Goal: Task Accomplishment & Management: Complete application form

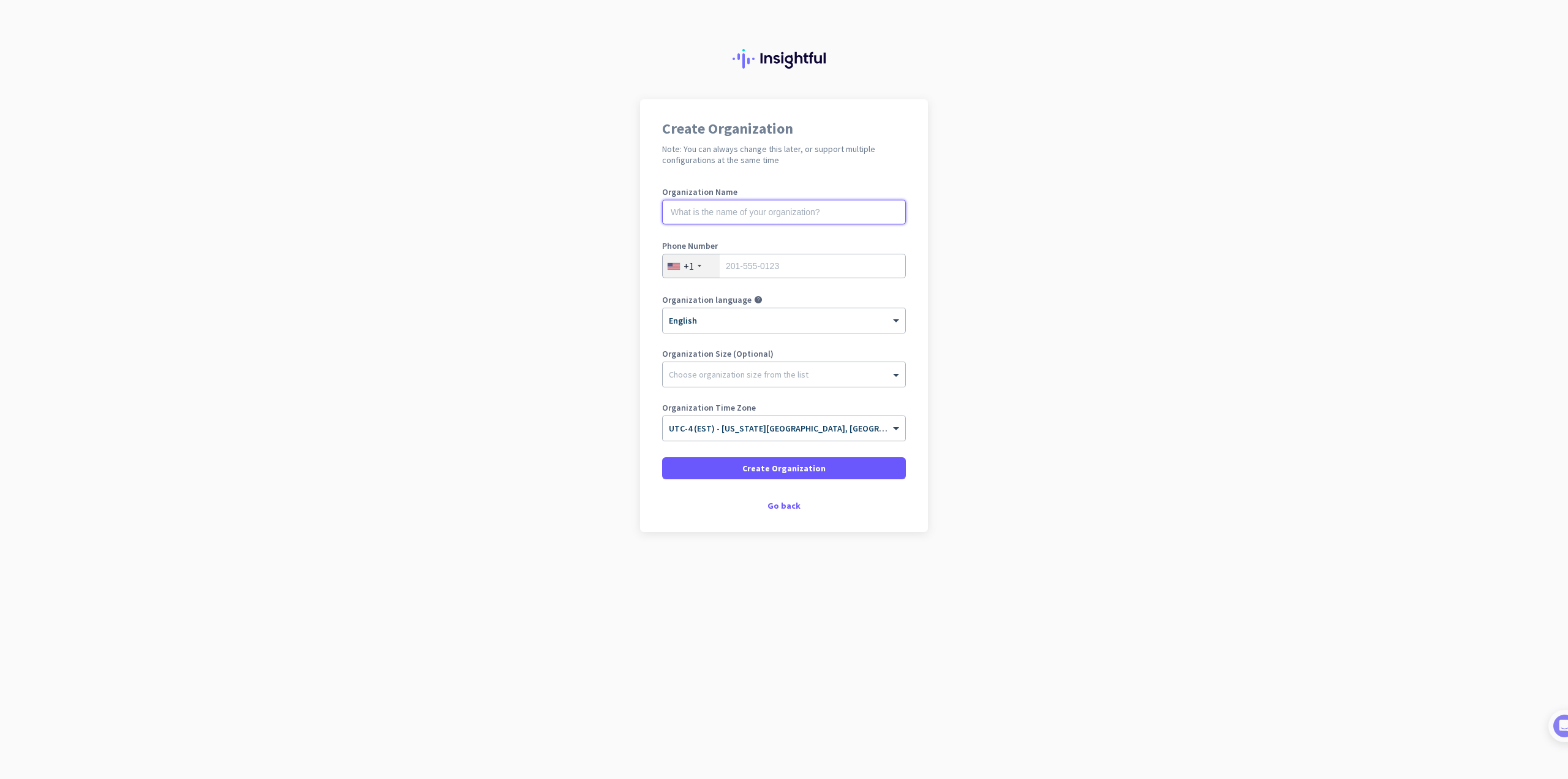
click at [755, 207] on input "text" at bounding box center [784, 212] width 244 height 25
type input "LCW CPAS"
click at [783, 261] on input "tel" at bounding box center [784, 266] width 244 height 25
type input "9788289741"
click at [733, 367] on div at bounding box center [784, 371] width 243 height 12
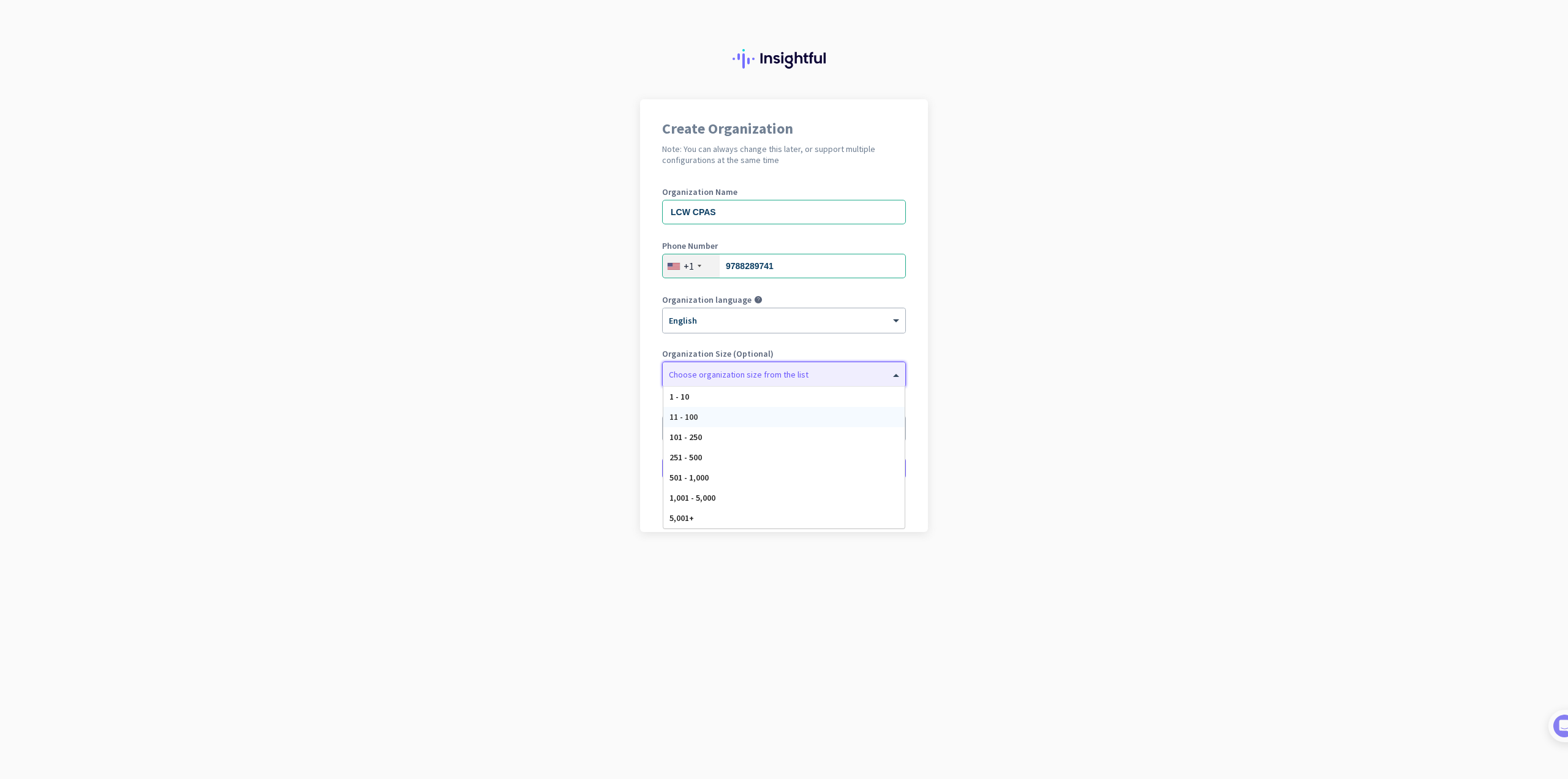
click at [717, 422] on div "11 - 100" at bounding box center [784, 417] width 241 height 20
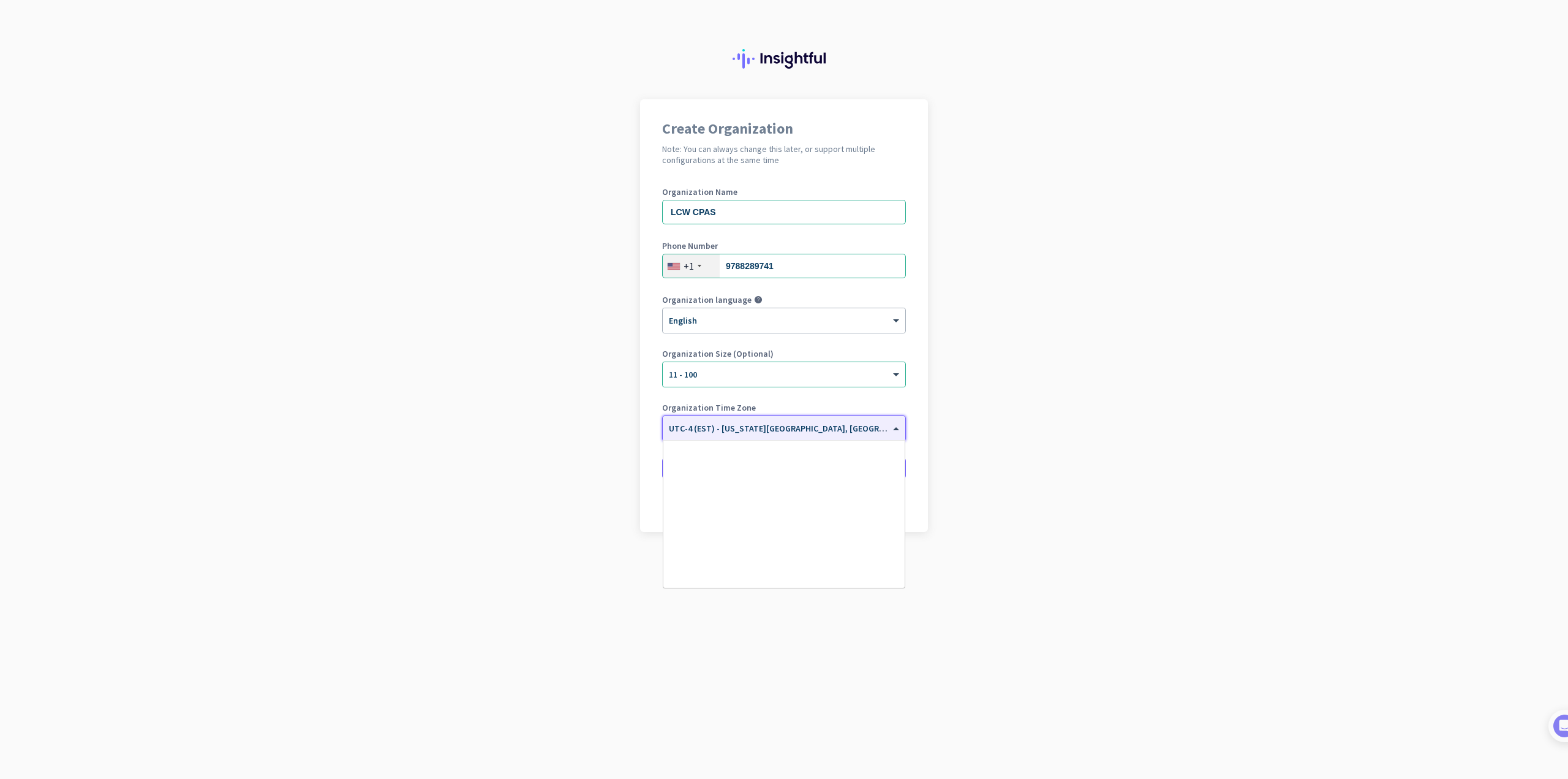
click at [722, 433] on div "× UTC-4 (EST) - [US_STATE][GEOGRAPHIC_DATA], [GEOGRAPHIC_DATA], [GEOGRAPHIC_DAT…" at bounding box center [784, 429] width 243 height 25
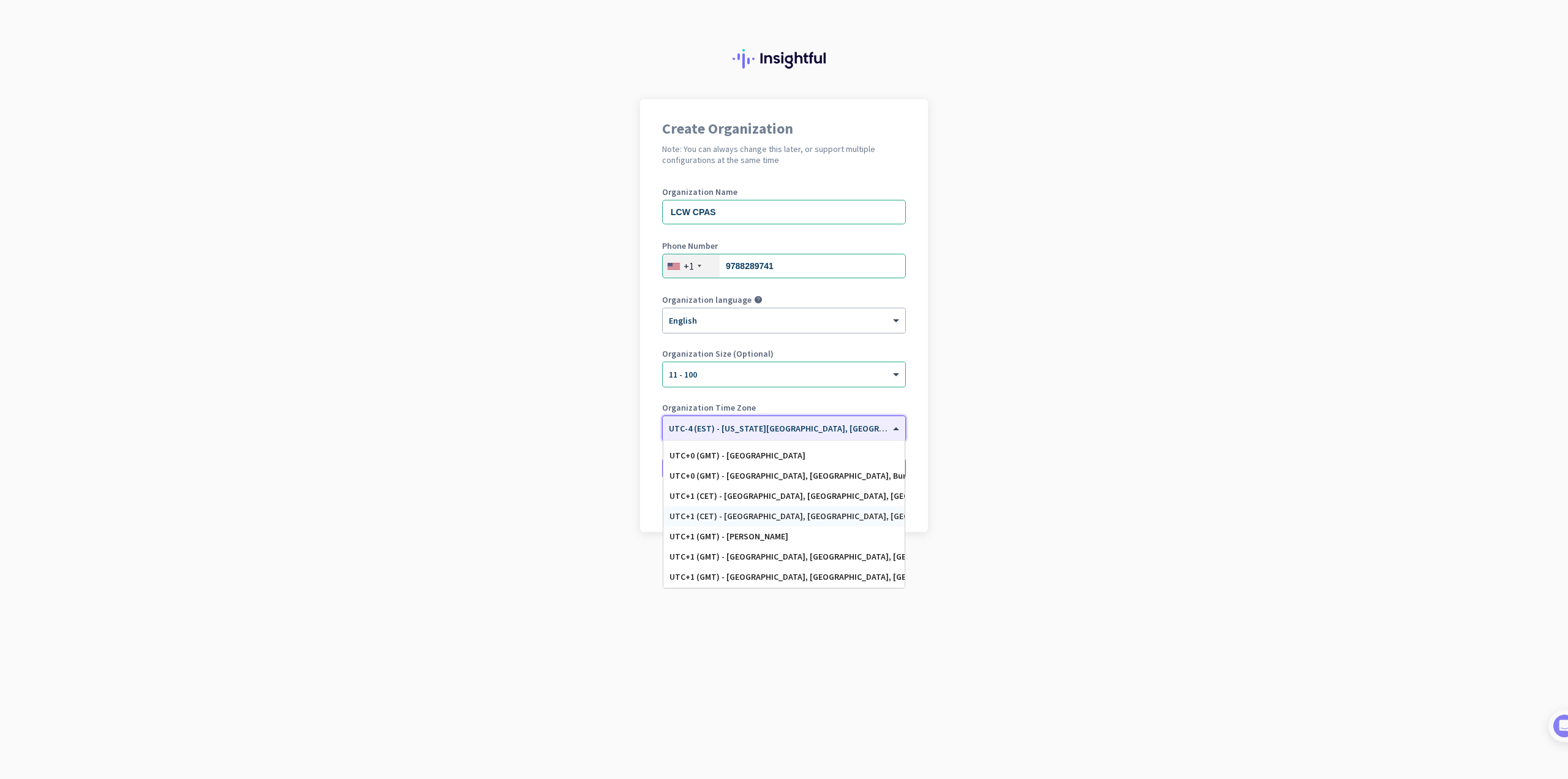
scroll to position [2218, 0]
click at [791, 421] on input "text" at bounding box center [772, 425] width 206 height 9
click at [800, 428] on input "text" at bounding box center [772, 425] width 206 height 9
click at [579, 440] on app-onboarding-organization "Create Organization Note: You can always change this later, or support multiple…" at bounding box center [784, 346] width 1568 height 494
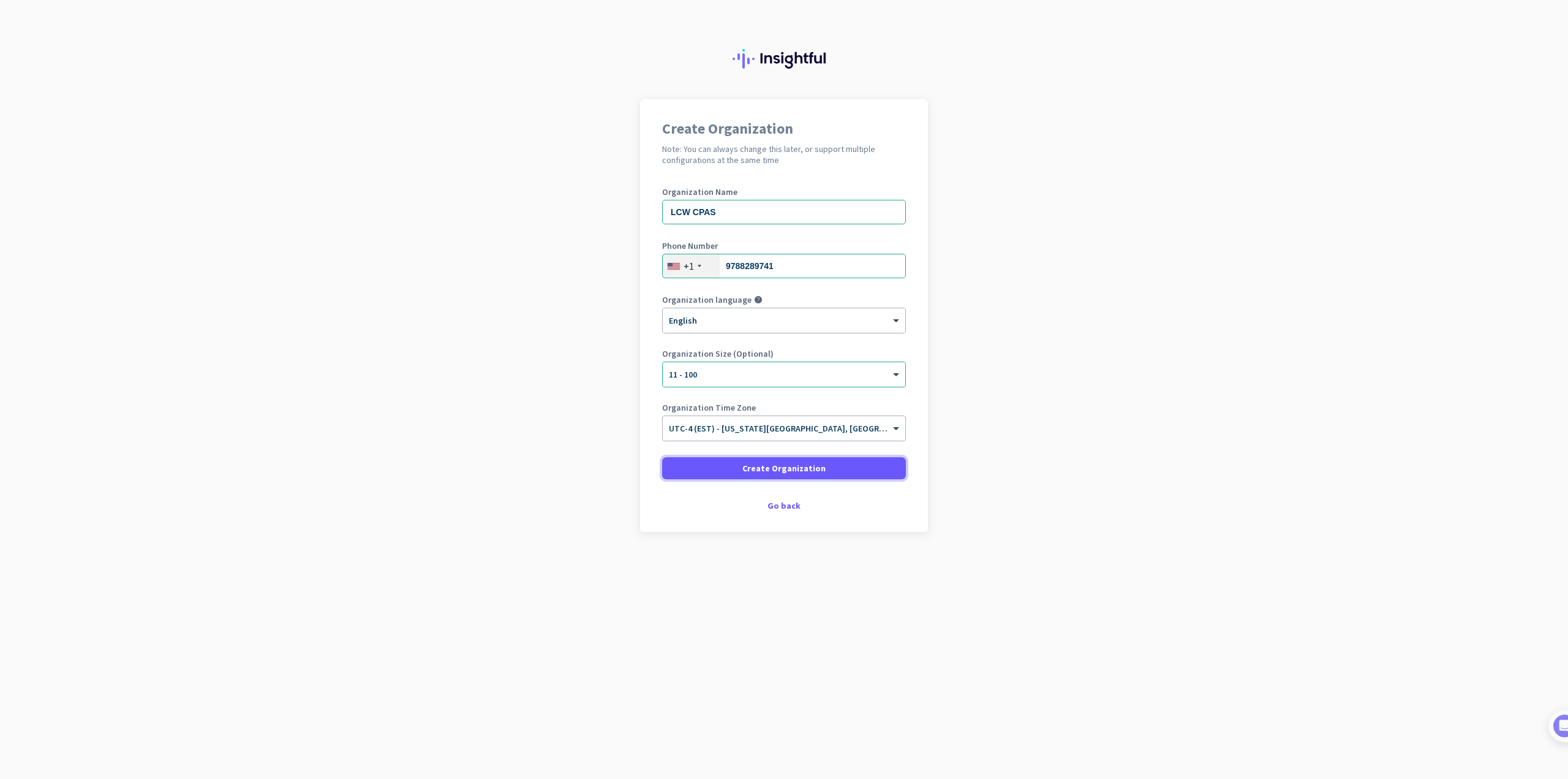
drag, startPoint x: 784, startPoint y: 468, endPoint x: 783, endPoint y: 481, distance: 13.0
click at [784, 469] on span "Create Organization" at bounding box center [784, 468] width 84 height 12
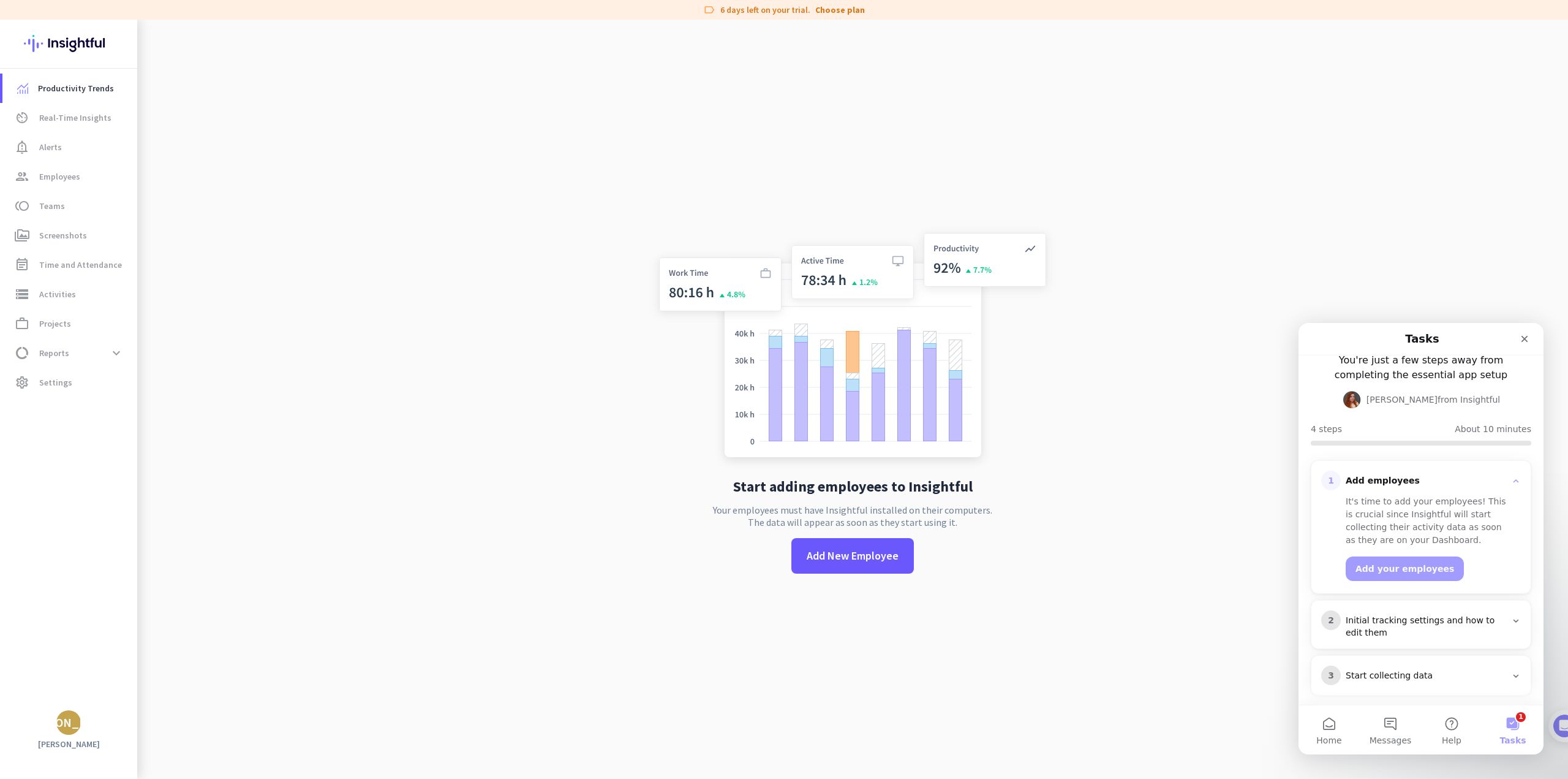
scroll to position [115, 0]
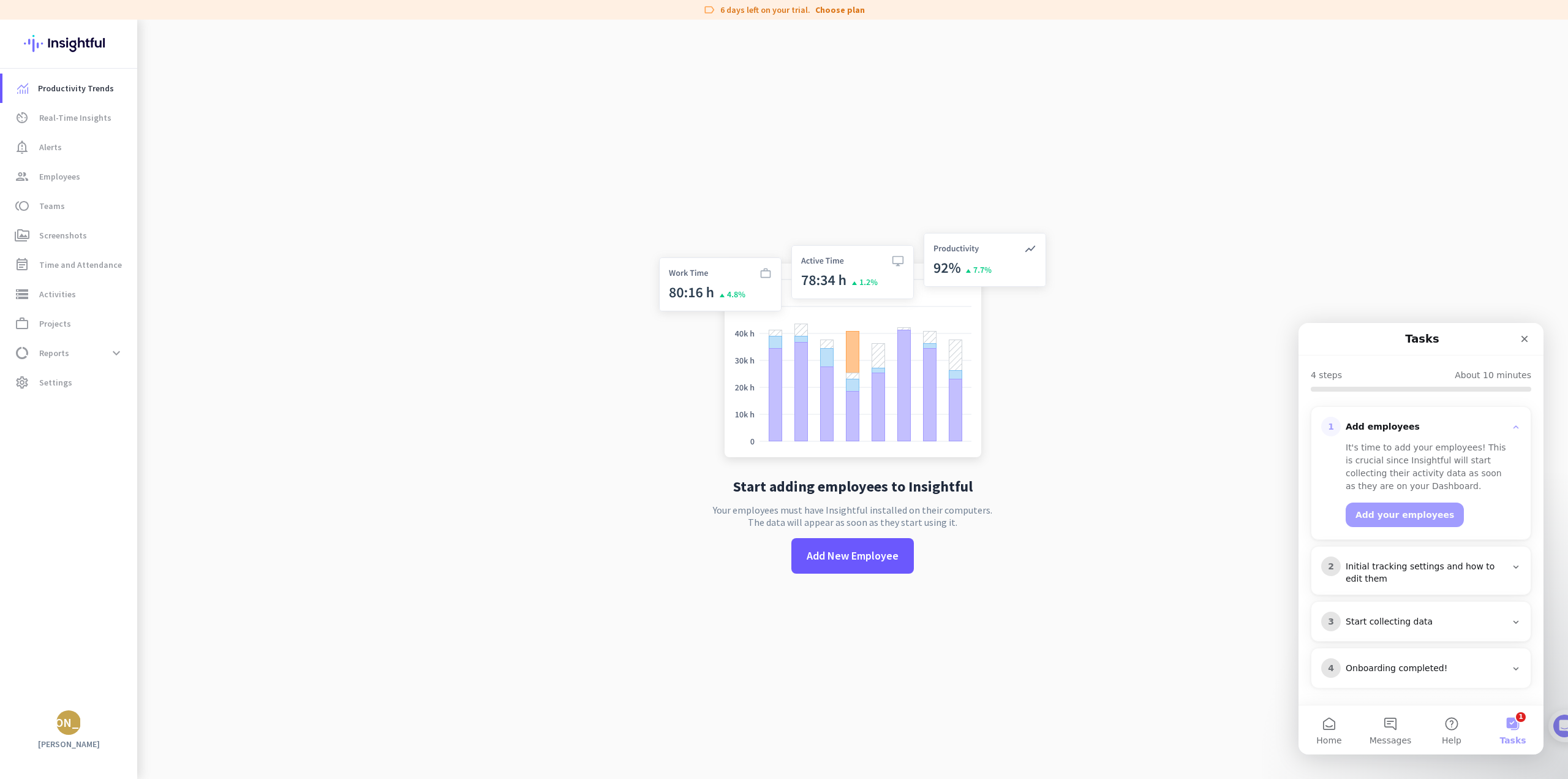
click at [1078, 647] on app-no-employees "Start adding employees to Insightful Your employees must have Insightful instal…" at bounding box center [852, 408] width 1431 height 779
click at [53, 173] on span "Employees" at bounding box center [60, 176] width 41 height 15
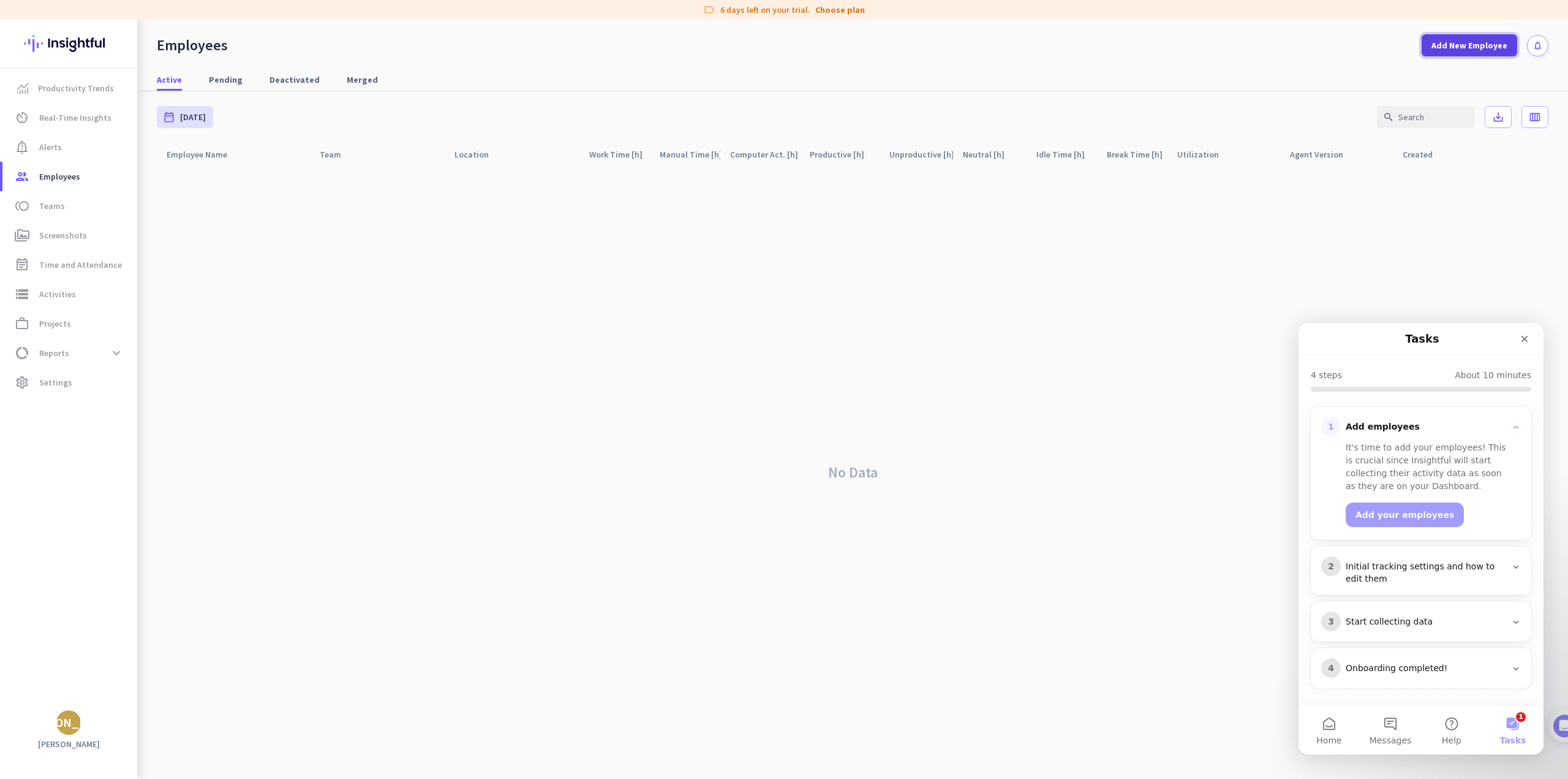
click at [1477, 45] on span "Add New Employee" at bounding box center [1470, 46] width 76 height 12
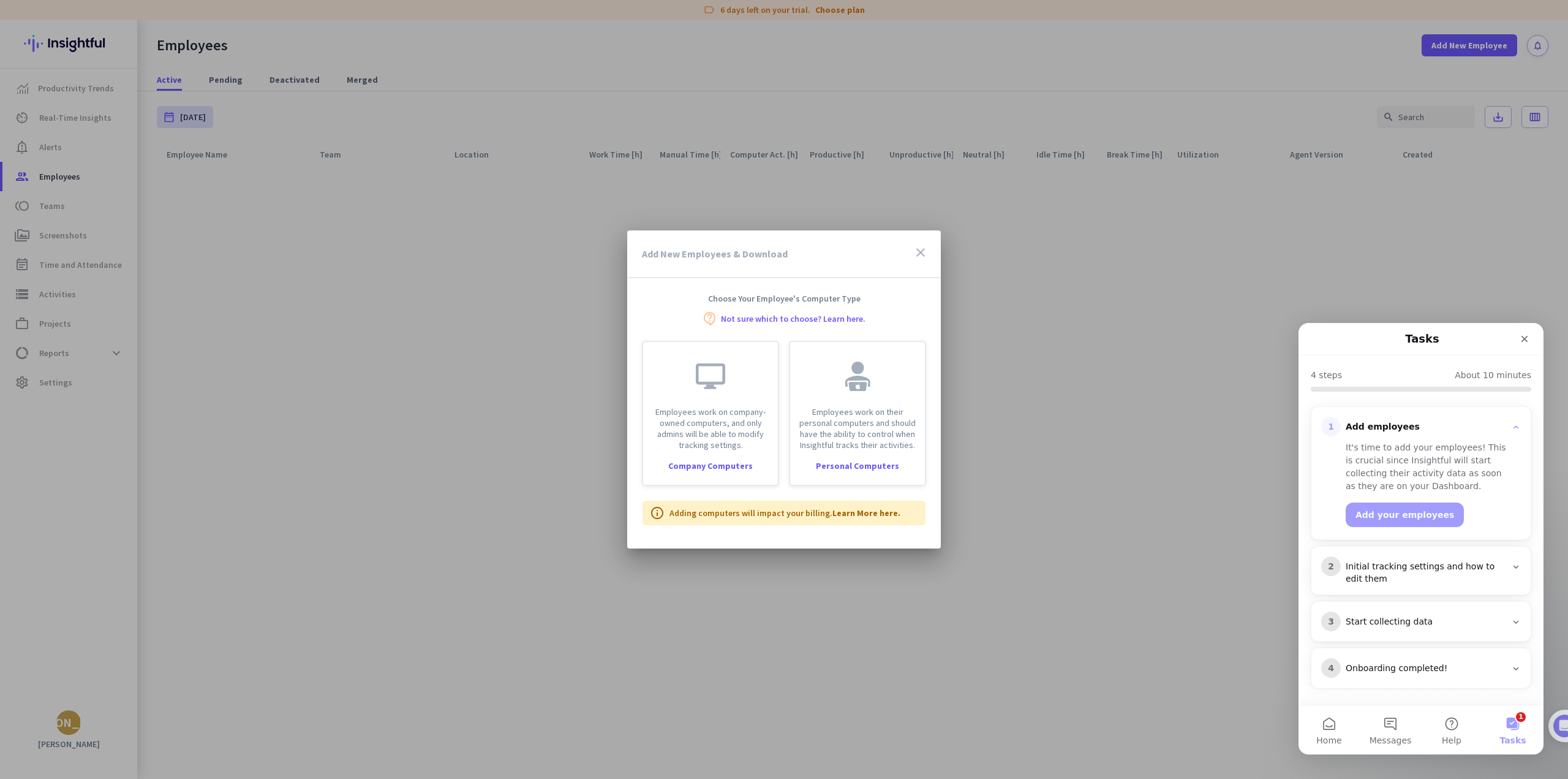
click at [924, 255] on icon "close" at bounding box center [921, 252] width 15 height 15
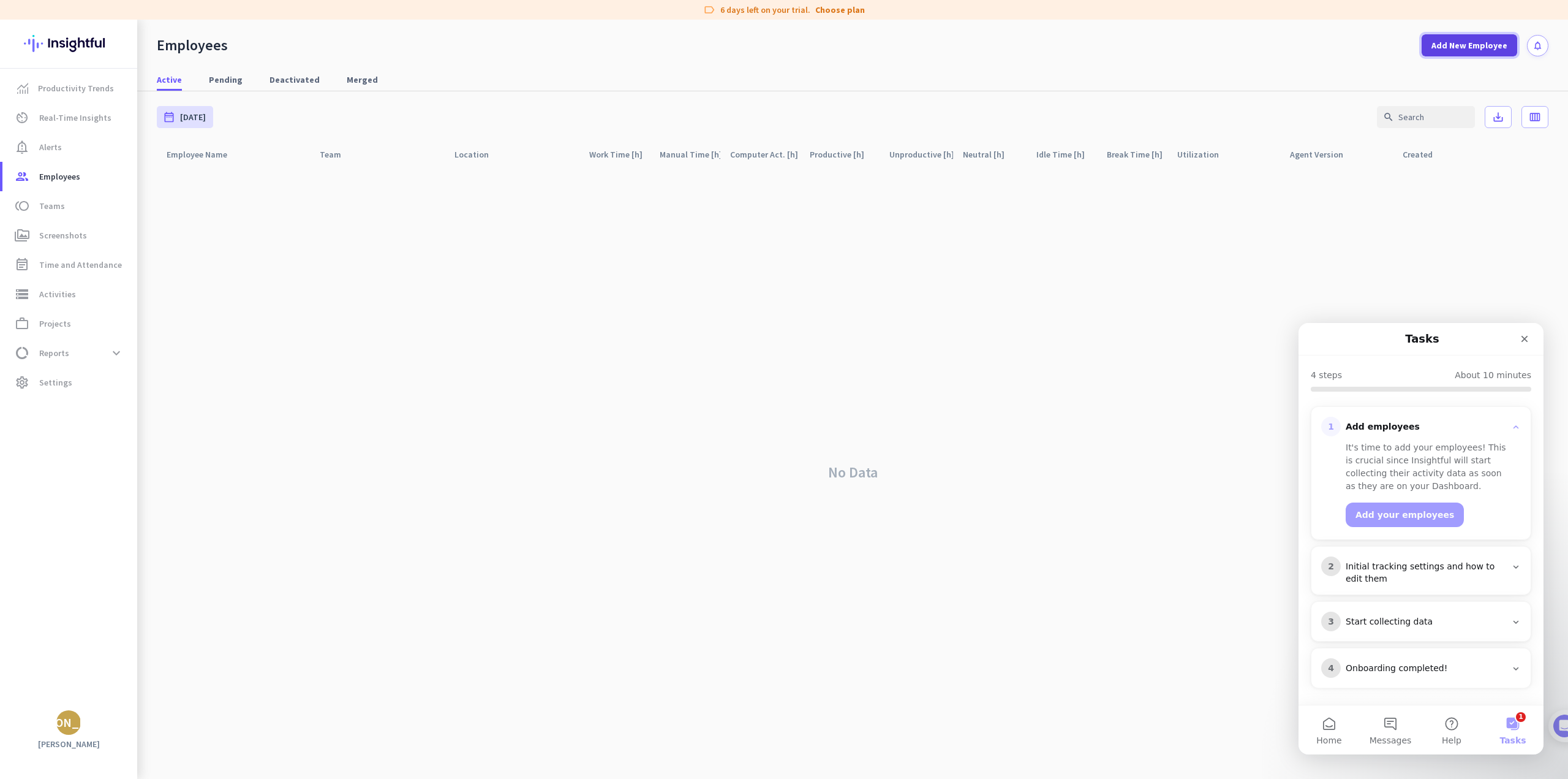
click at [1449, 50] on span "Add New Employee" at bounding box center [1470, 46] width 76 height 12
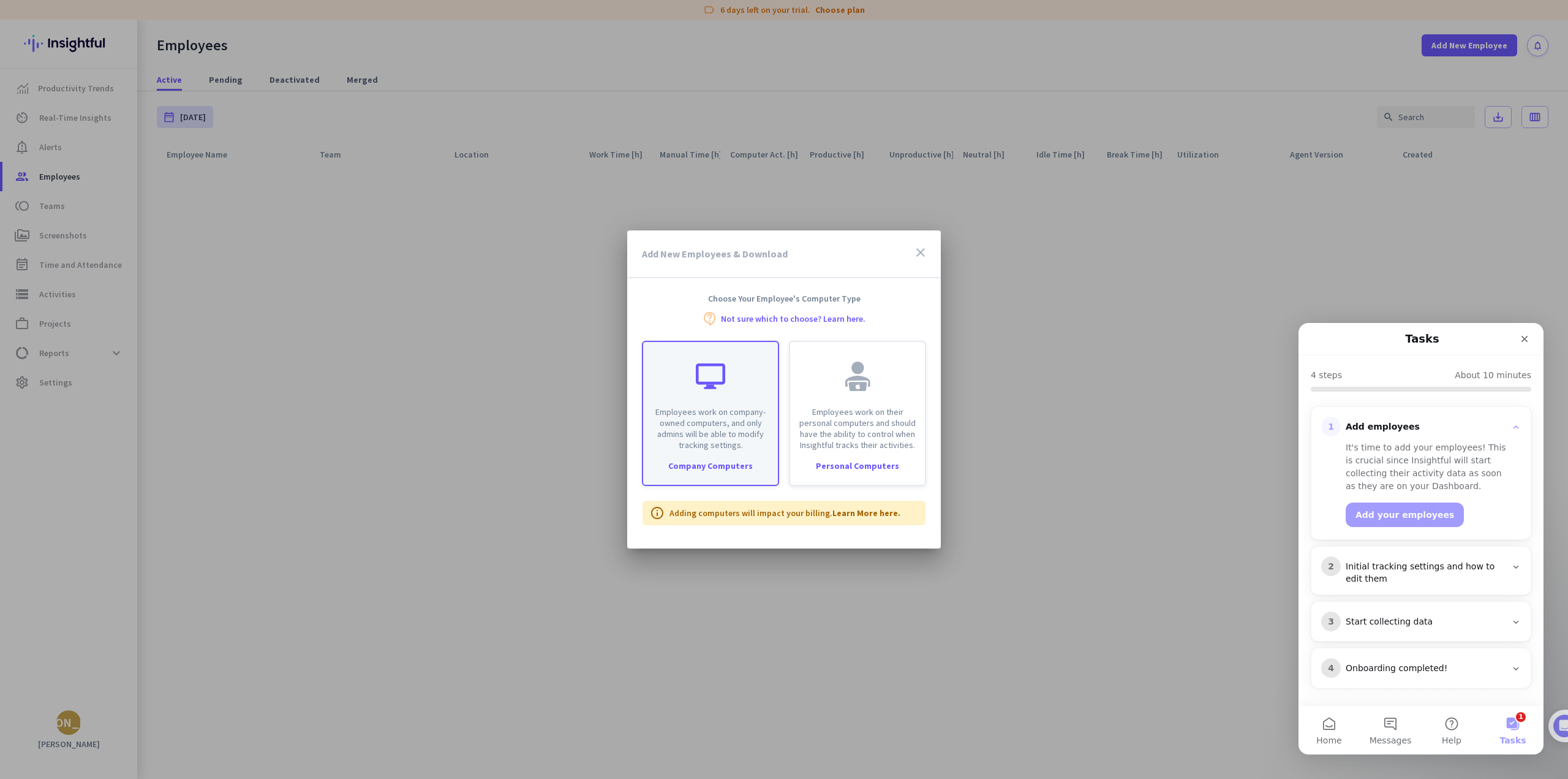
click at [739, 457] on div "Employees work on company-owned computers, and only admins will be able to modi…" at bounding box center [710, 413] width 137 height 145
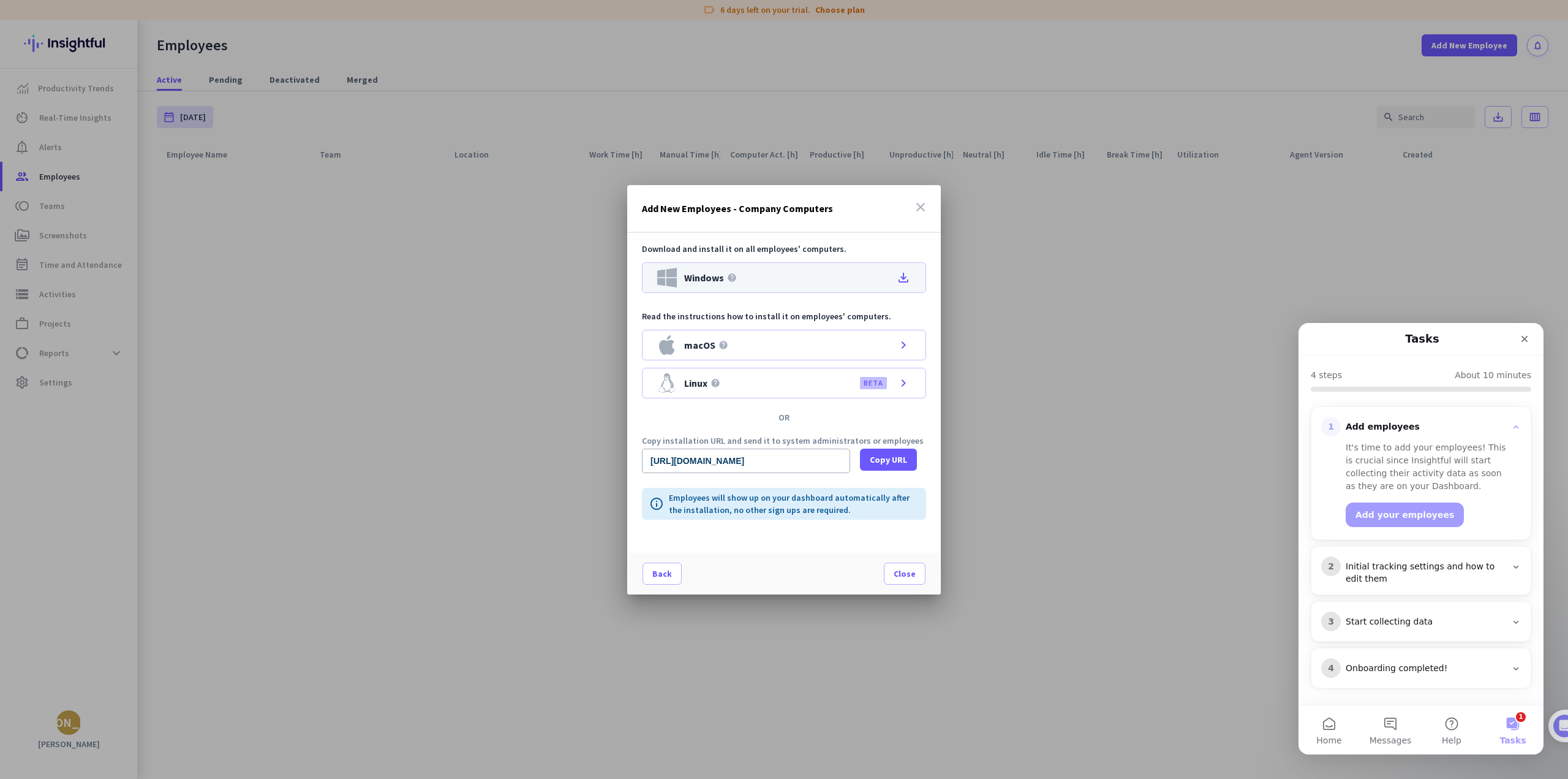
click at [758, 276] on div "Windows help file_download" at bounding box center [784, 278] width 284 height 31
click at [883, 459] on span "Copy URL" at bounding box center [889, 460] width 37 height 12
click at [1392, 726] on button "Messages" at bounding box center [1390, 729] width 61 height 49
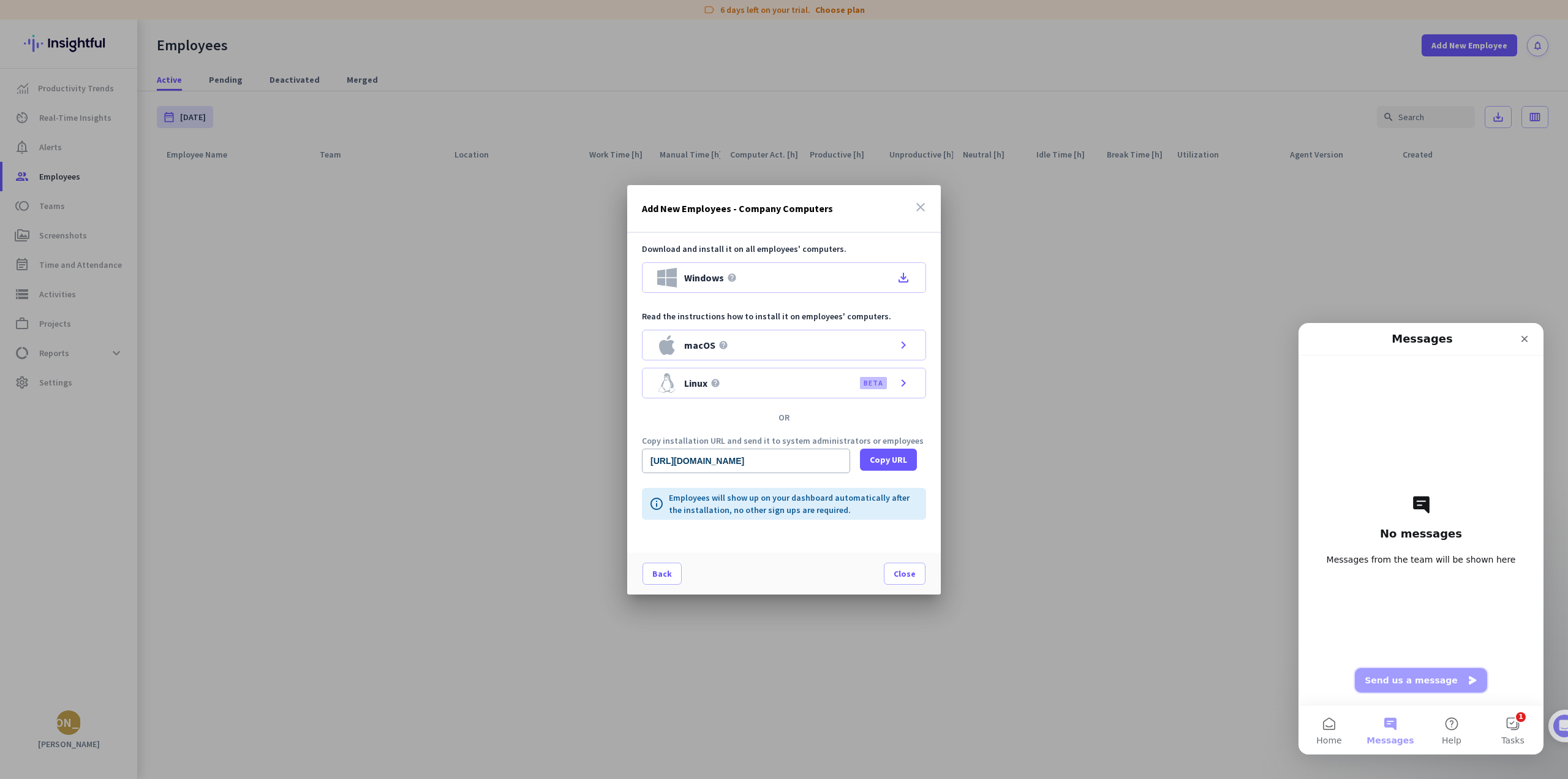
click at [1409, 680] on button "Send us a message" at bounding box center [1421, 680] width 132 height 25
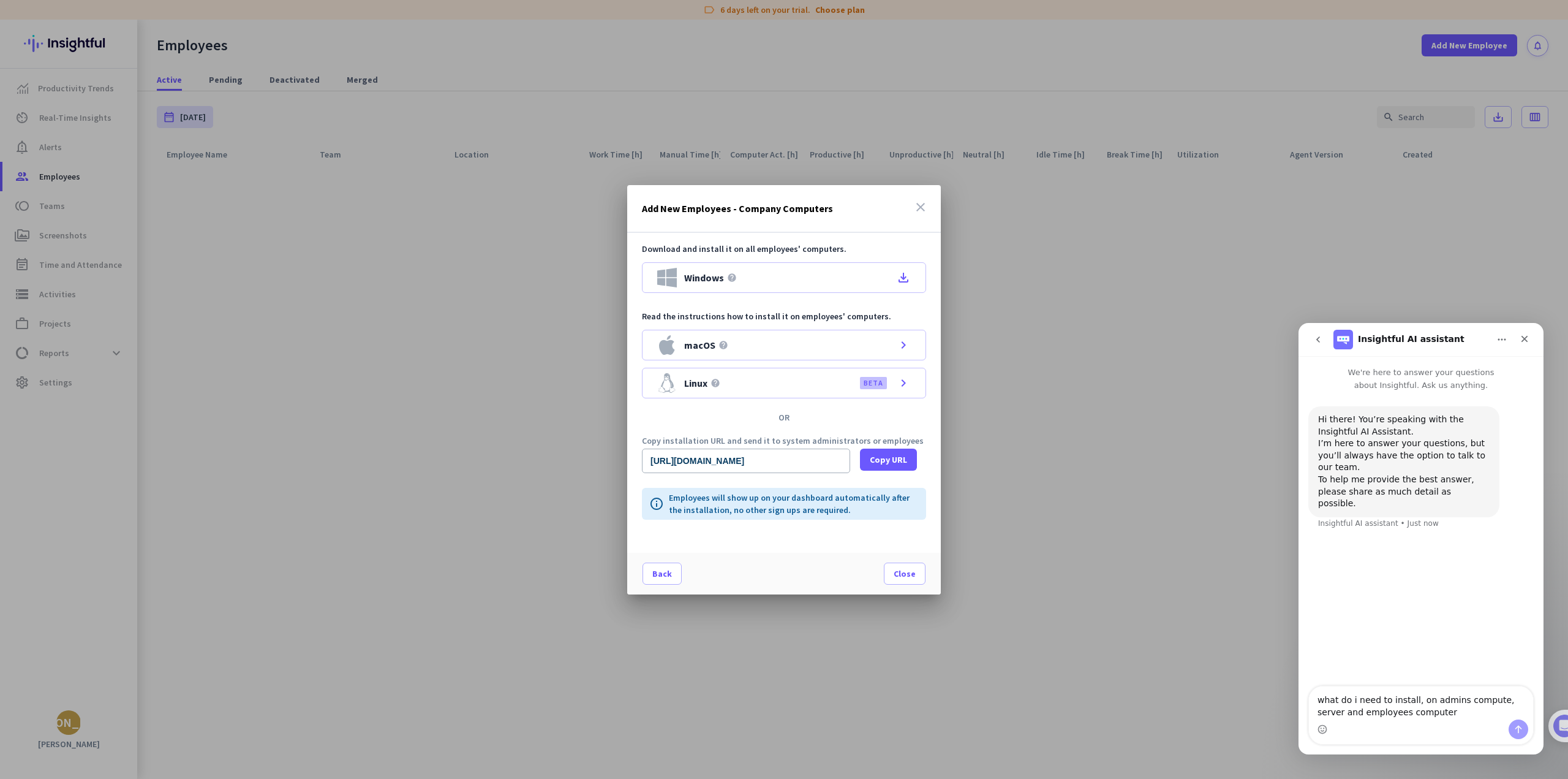
type textarea "what do i need to install, on admins compute, server and employees computer?"
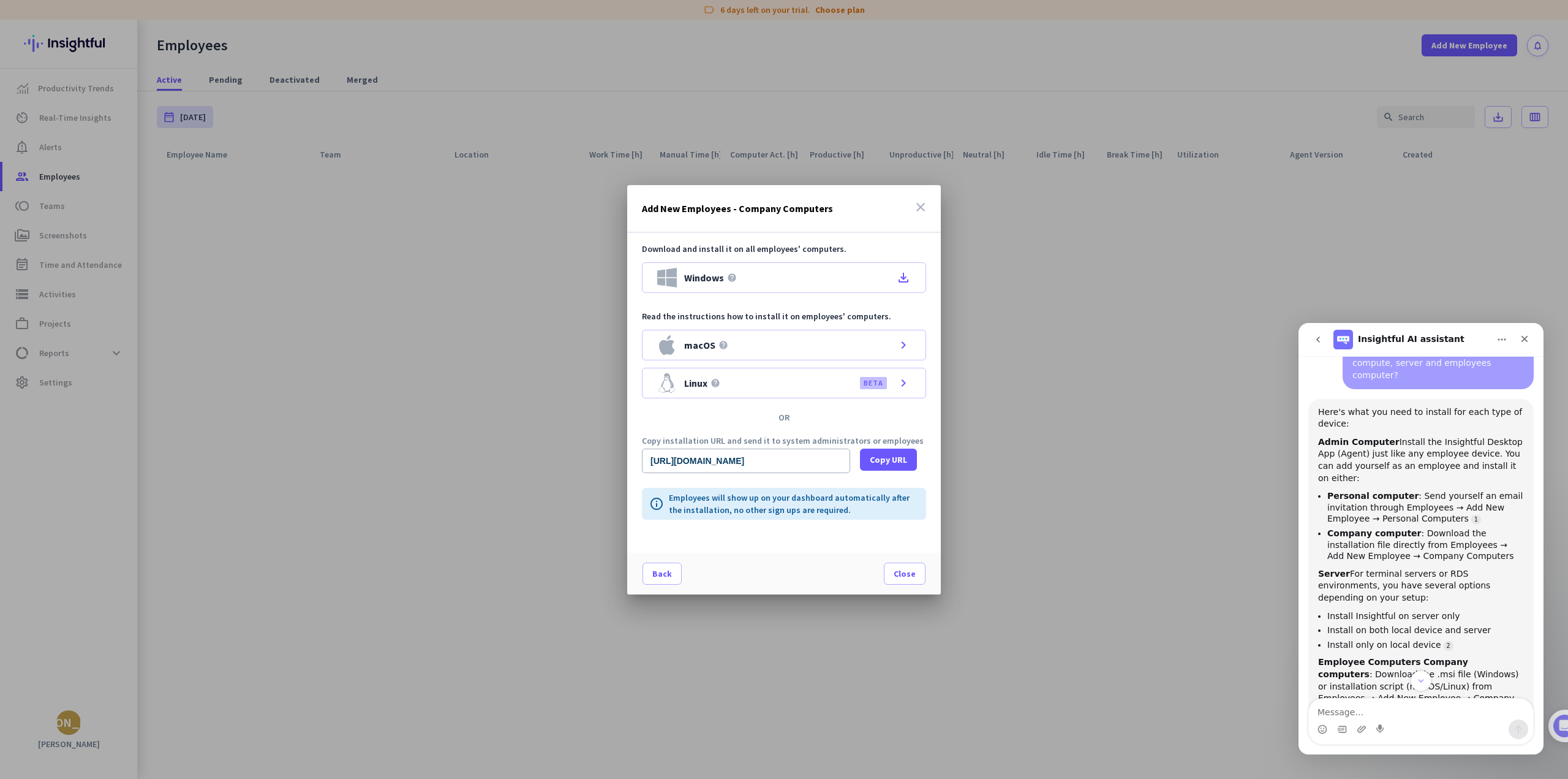
scroll to position [187, 0]
drag, startPoint x: 1361, startPoint y: 408, endPoint x: 1356, endPoint y: 395, distance: 13.9
click at [1361, 437] on b "Admin Computer" at bounding box center [1358, 442] width 81 height 10
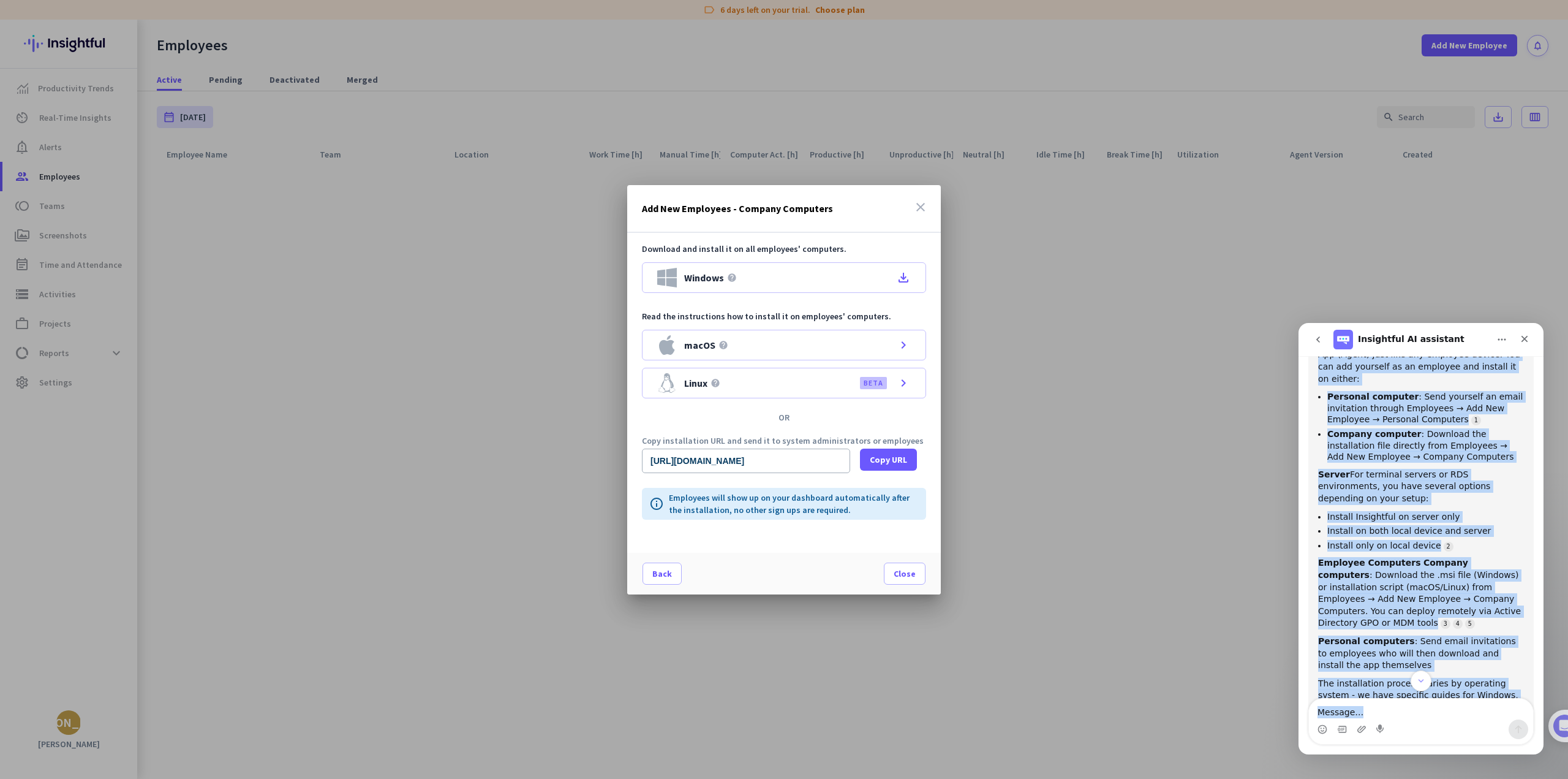
scroll to position [311, 0]
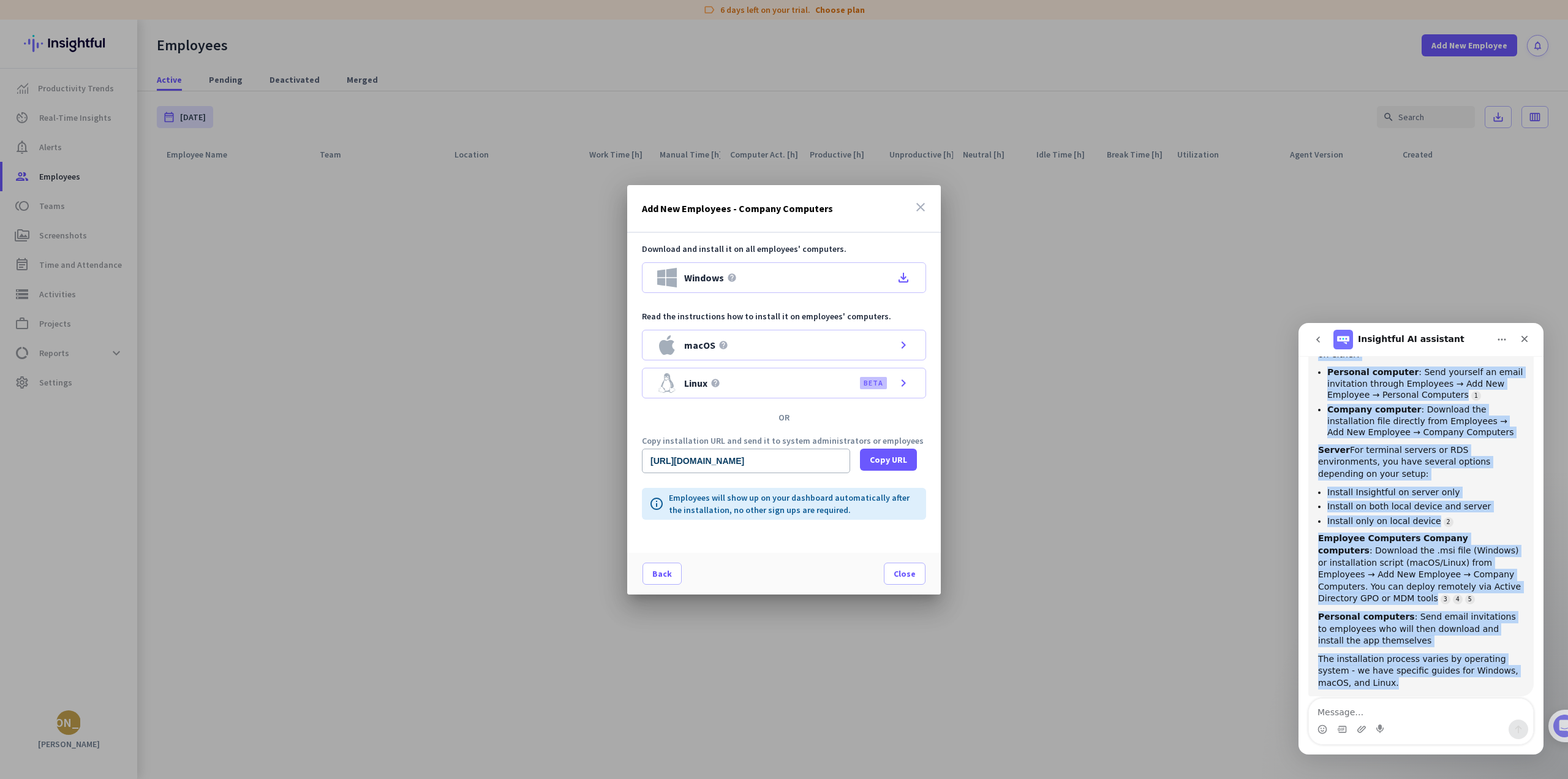
drag, startPoint x: 1318, startPoint y: 375, endPoint x: 1481, endPoint y: 617, distance: 291.8
click at [1481, 617] on div "Here's what you need to install for each type of device: Admin Computer Install…" at bounding box center [1421, 486] width 206 height 407
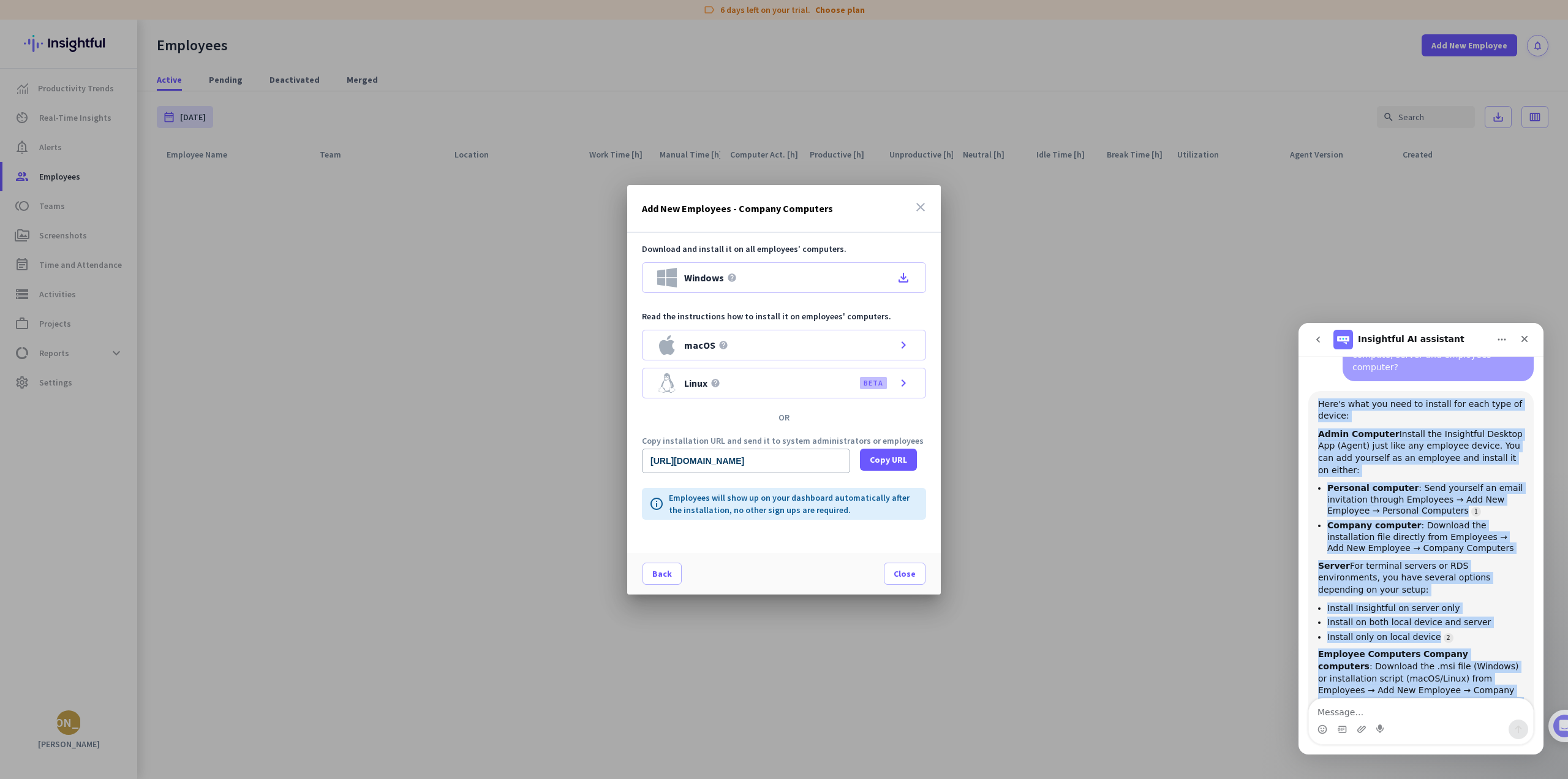
copy div "Lore'i dolo sit amet co adipisc eli sedd eius te incidi: Utlab Etdolore Magnaal…"
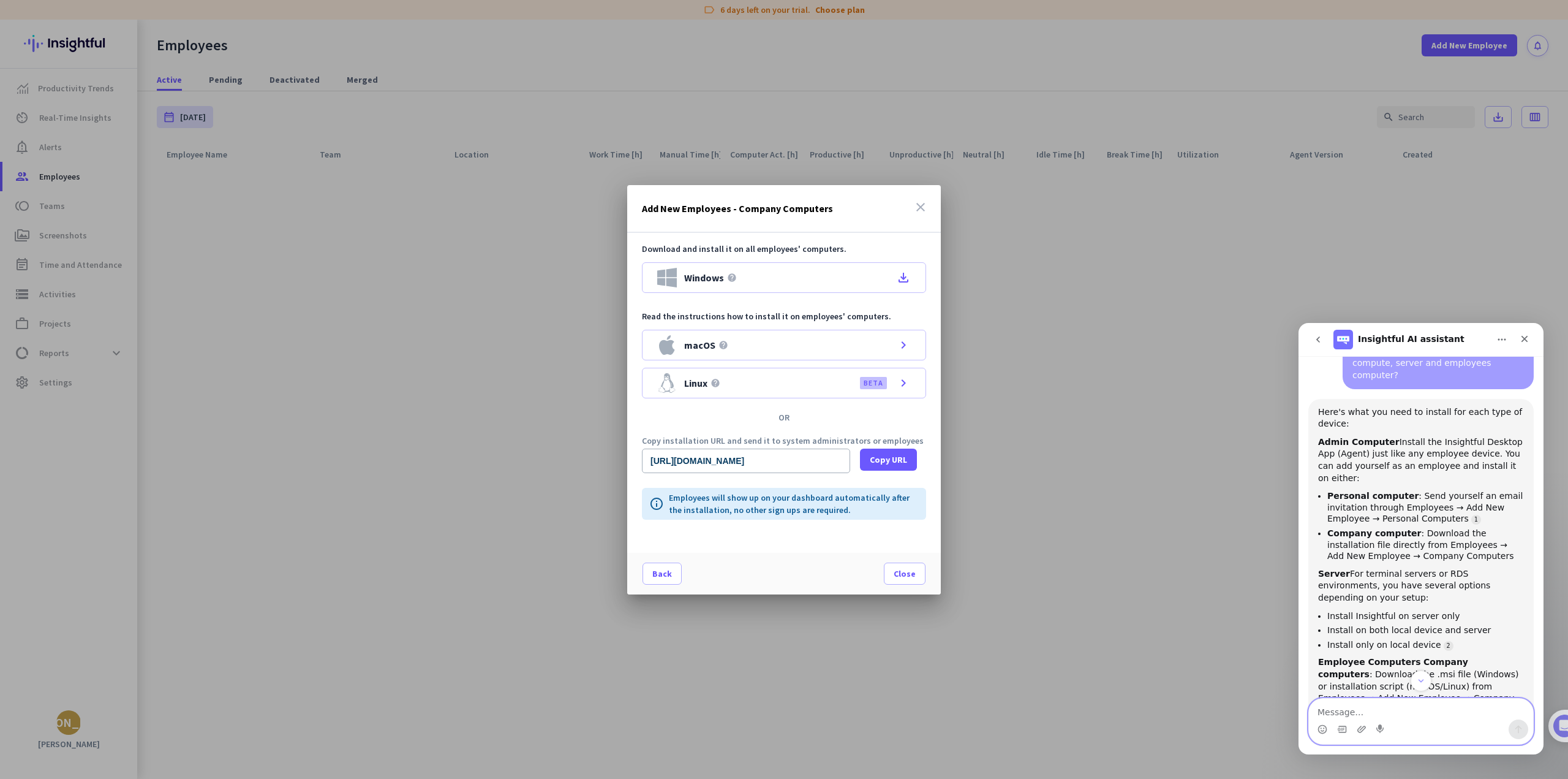
click at [1354, 711] on textarea "Message…" at bounding box center [1421, 709] width 224 height 21
type textarea "can i talk to a live rep"
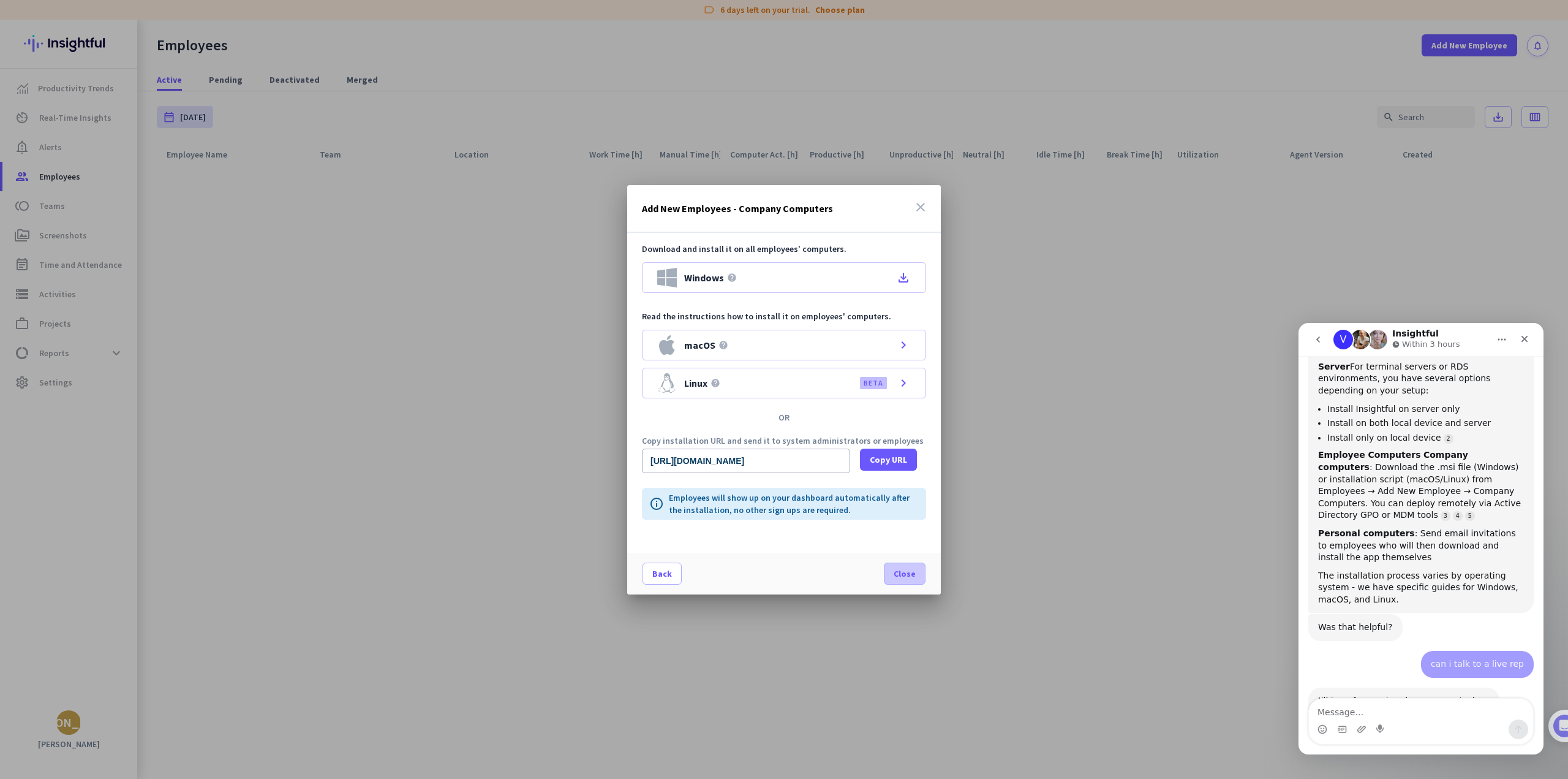
scroll to position [430, 0]
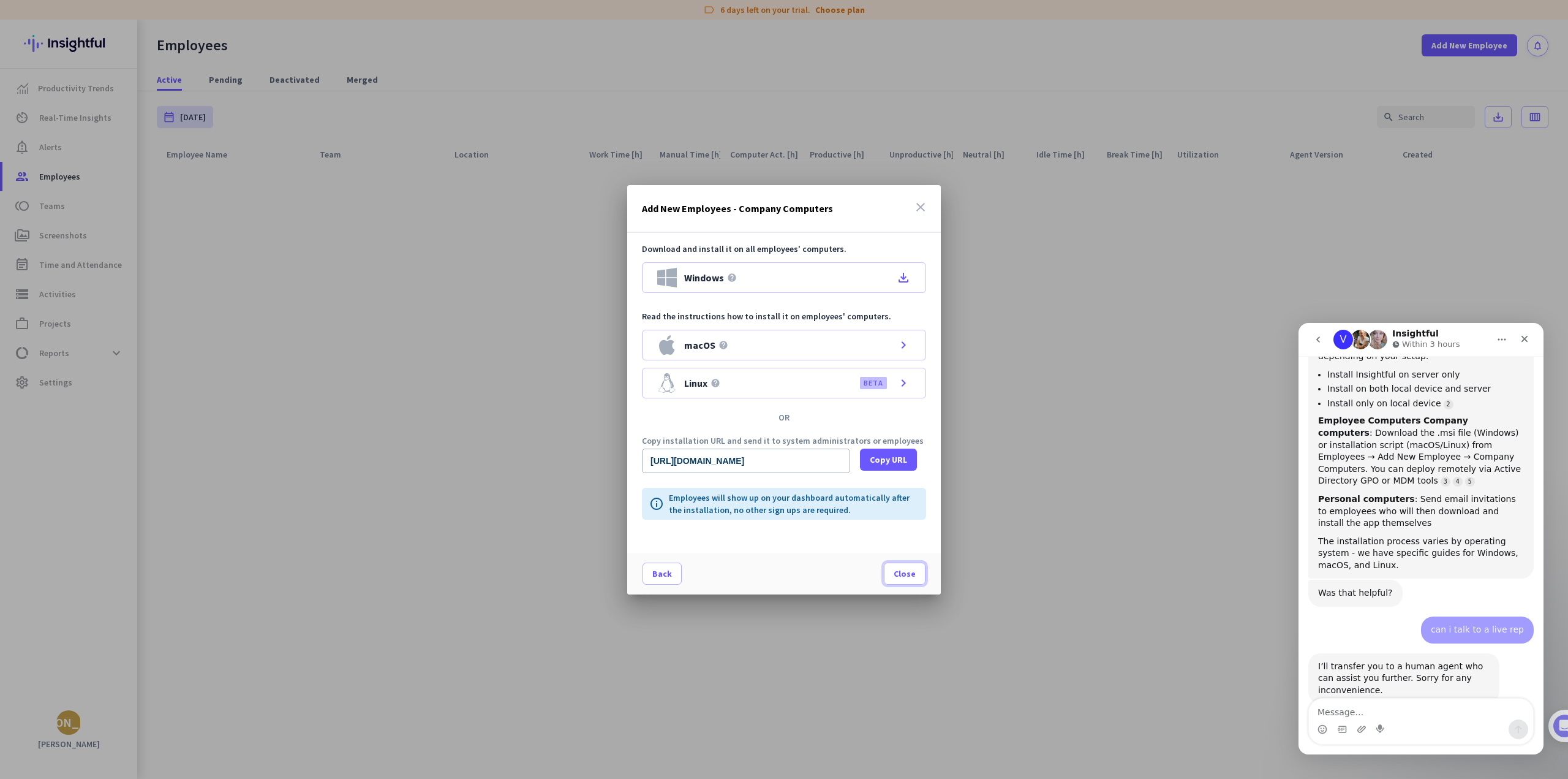
drag, startPoint x: 909, startPoint y: 573, endPoint x: 975, endPoint y: 552, distance: 69.3
click at [921, 564] on button "Close" at bounding box center [905, 573] width 42 height 22
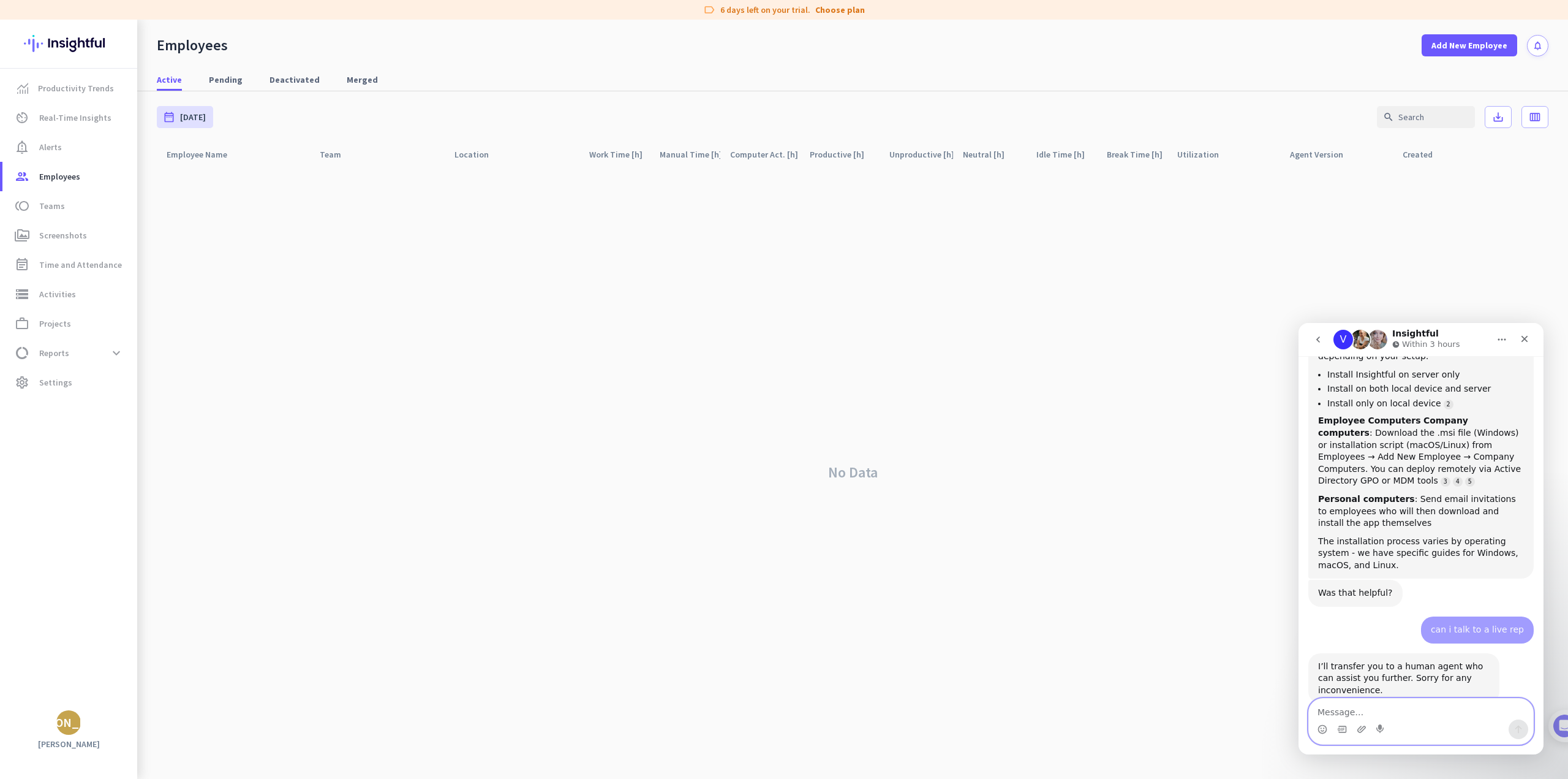
click at [1402, 714] on textarea "Message…" at bounding box center [1421, 709] width 224 height 21
click at [1392, 712] on textarea "Message…" at bounding box center [1421, 709] width 224 height 21
click at [1404, 714] on textarea "Message…" at bounding box center [1421, 709] width 224 height 21
type textarea "hello"
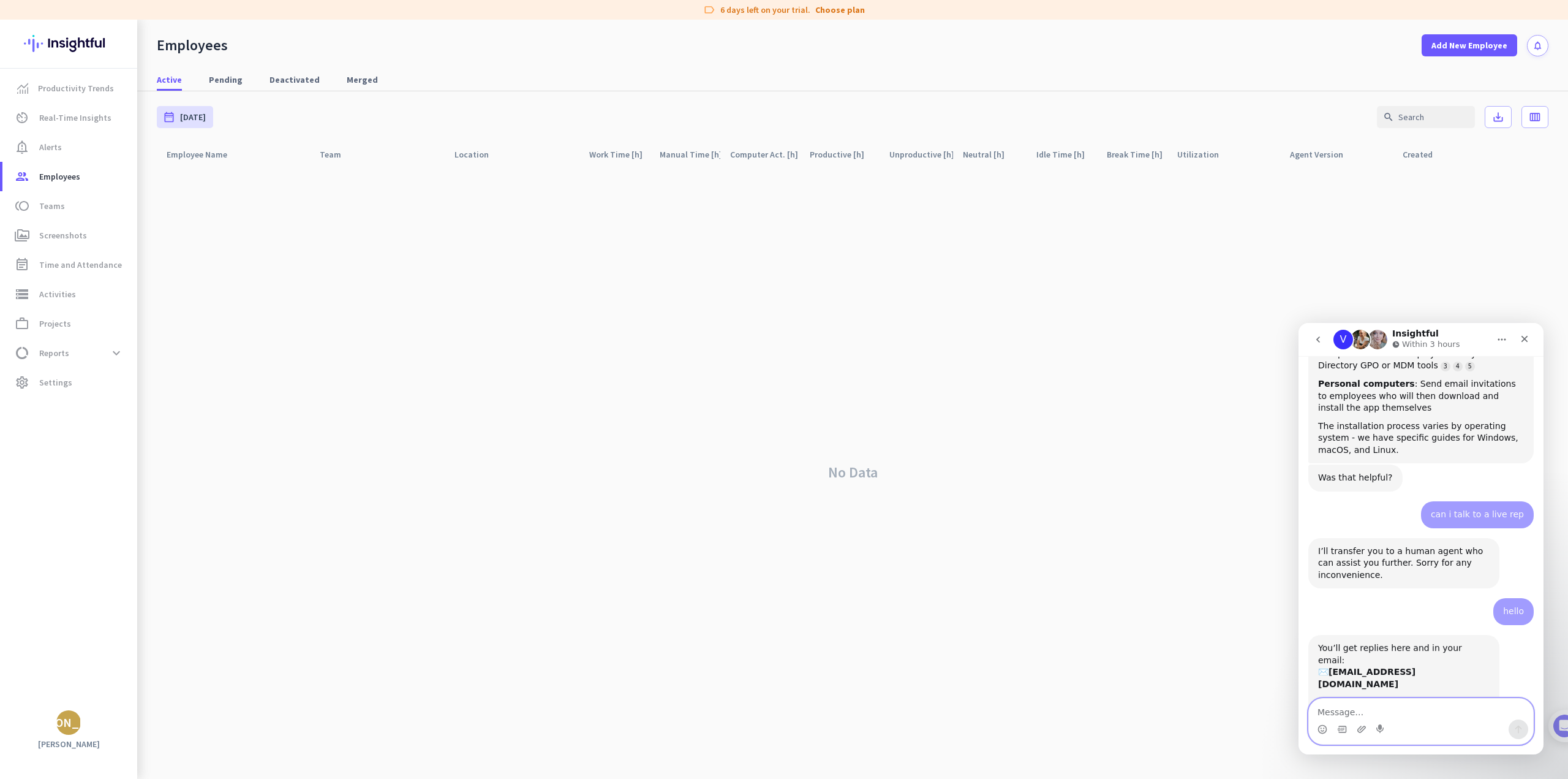
scroll to position [545, 0]
click at [1381, 712] on textarea "Message…" at bounding box center [1421, 709] width 224 height 21
type textarea "i need to talk to someone right now"
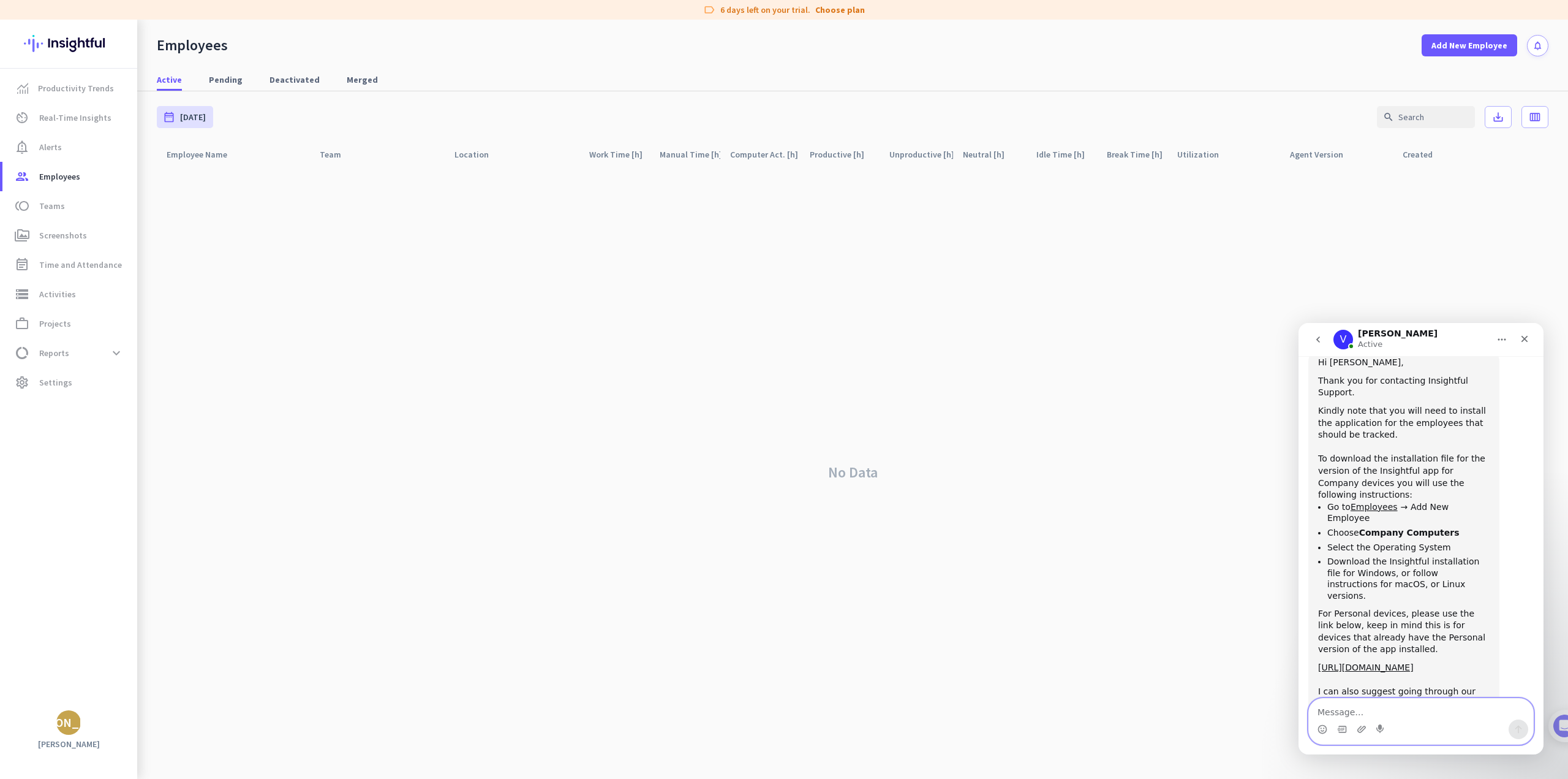
scroll to position [1032, 0]
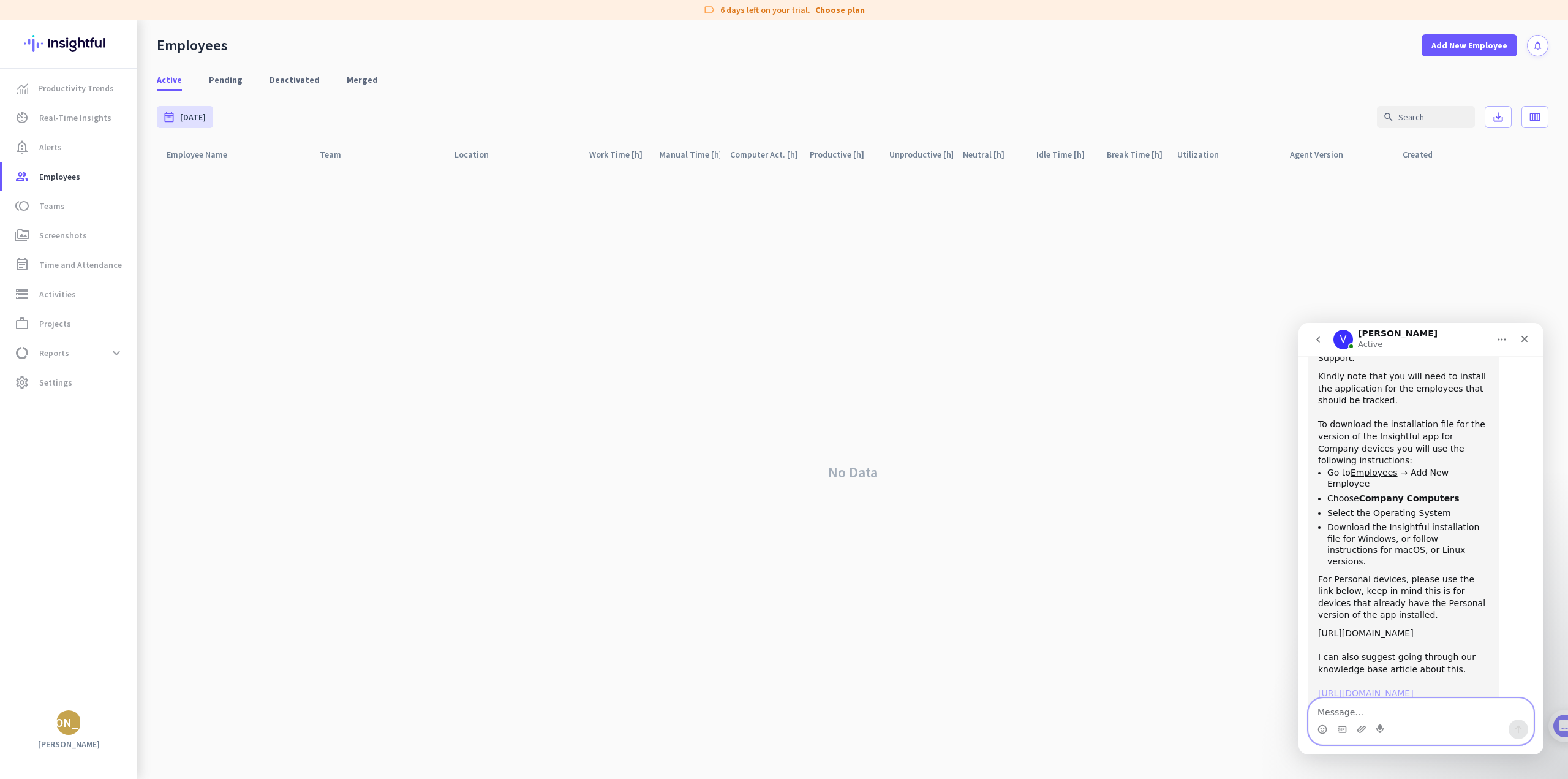
click at [1390, 716] on textarea "Message…" at bounding box center [1421, 709] width 224 height 21
click at [1423, 717] on textarea "Message…" at bounding box center [1421, 709] width 224 height 21
click at [1410, 706] on div "I hope this was helpful. If you have any further questions, please feel free to…" at bounding box center [1404, 736] width 172 height 60
click at [1400, 714] on textarea "need to talk to some" at bounding box center [1421, 709] width 224 height 21
type textarea "need to talk to someone one this"
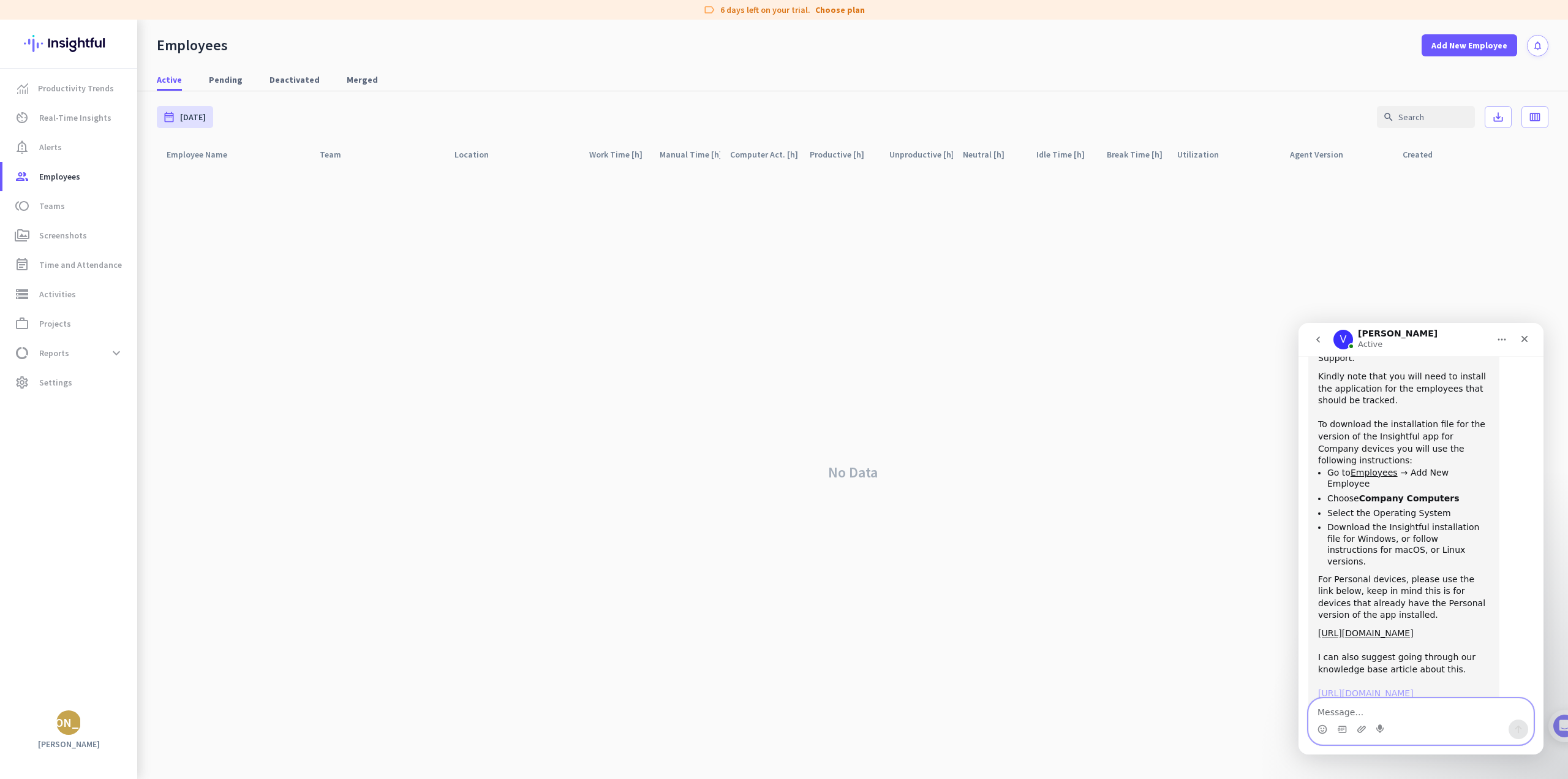
scroll to position [1069, 0]
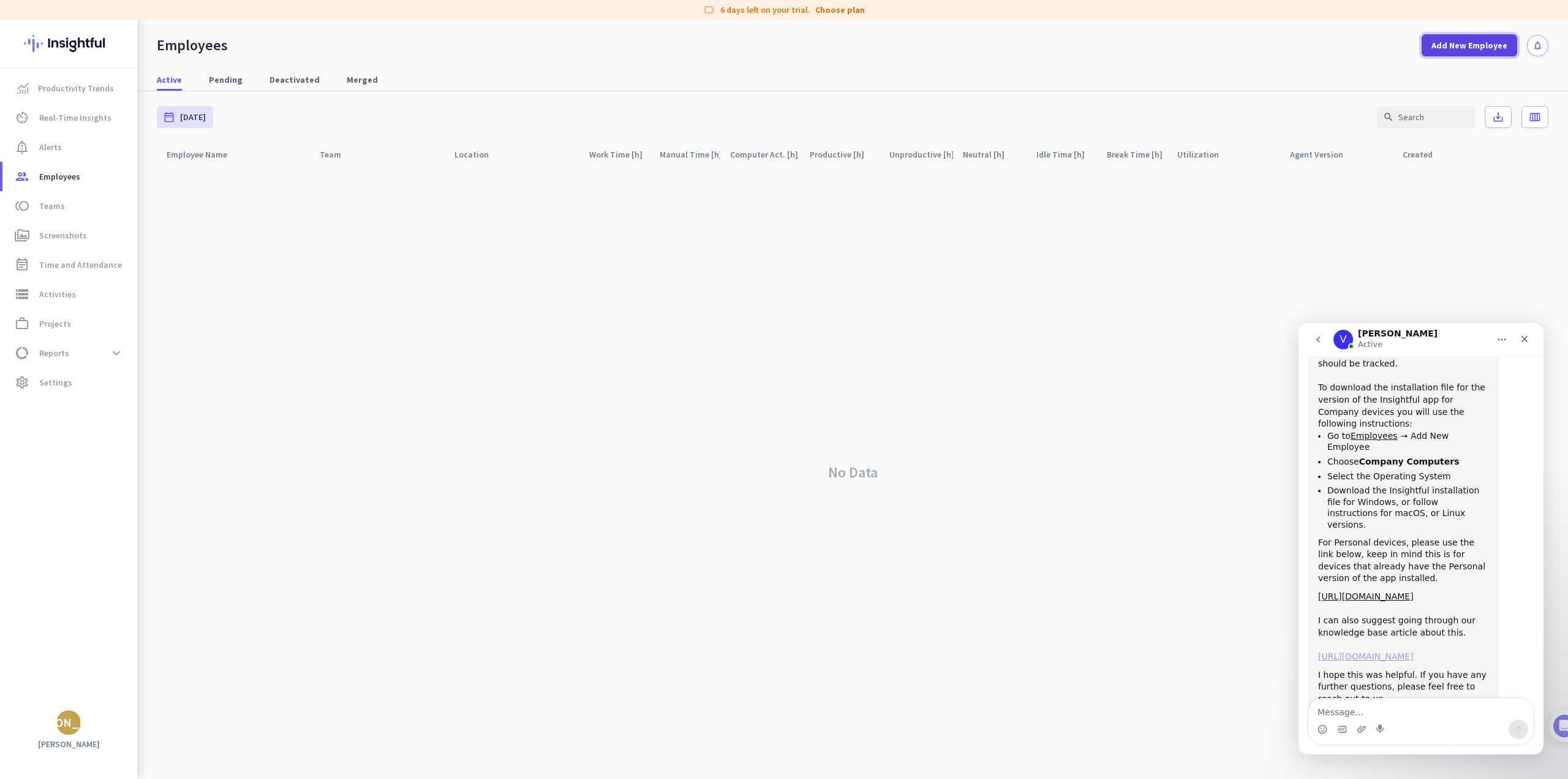
click at [1441, 53] on span at bounding box center [1470, 46] width 96 height 29
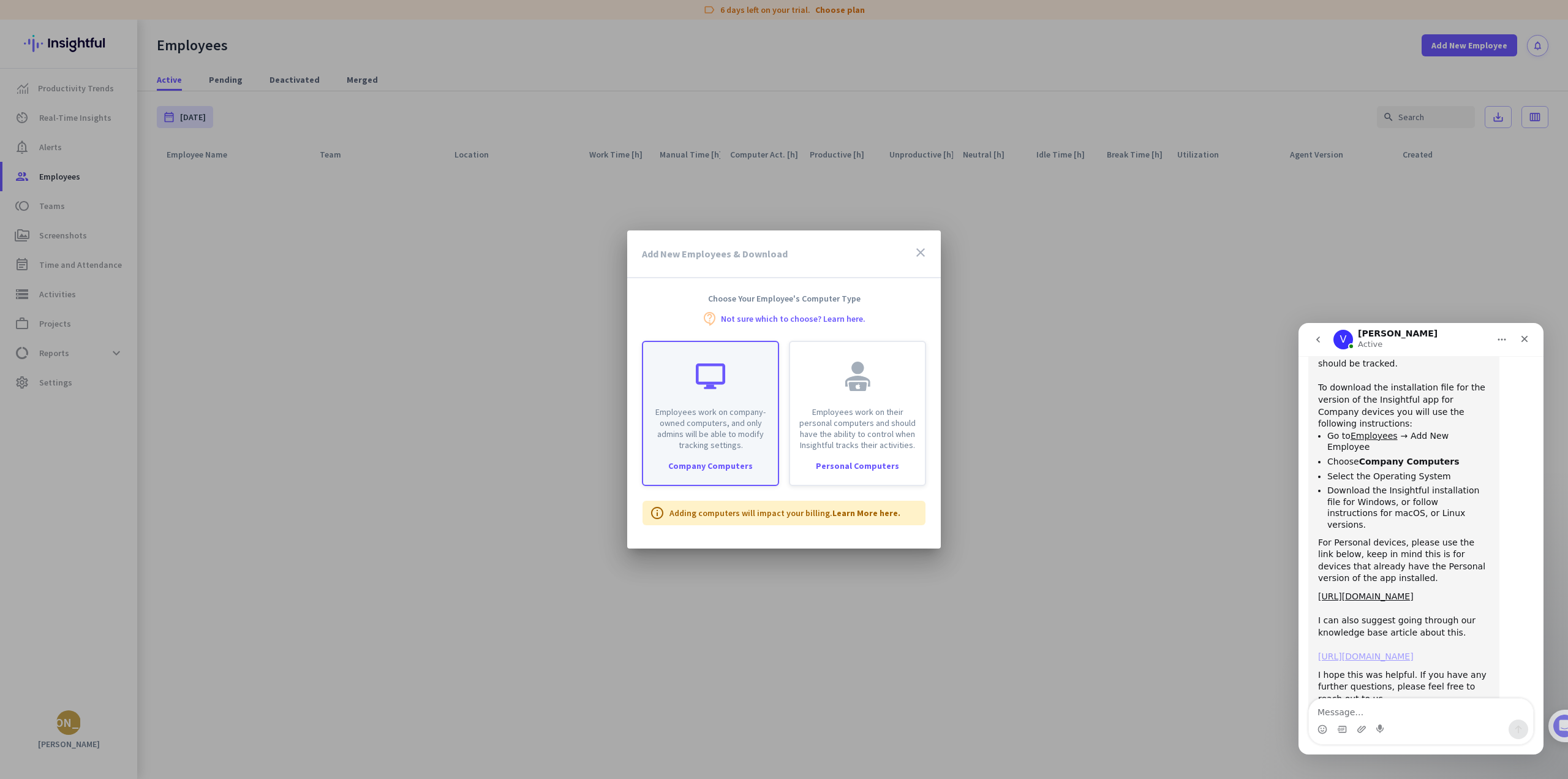
click at [733, 412] on p "Employees work on company-owned computers, and only admins will be able to modi…" at bounding box center [710, 428] width 120 height 44
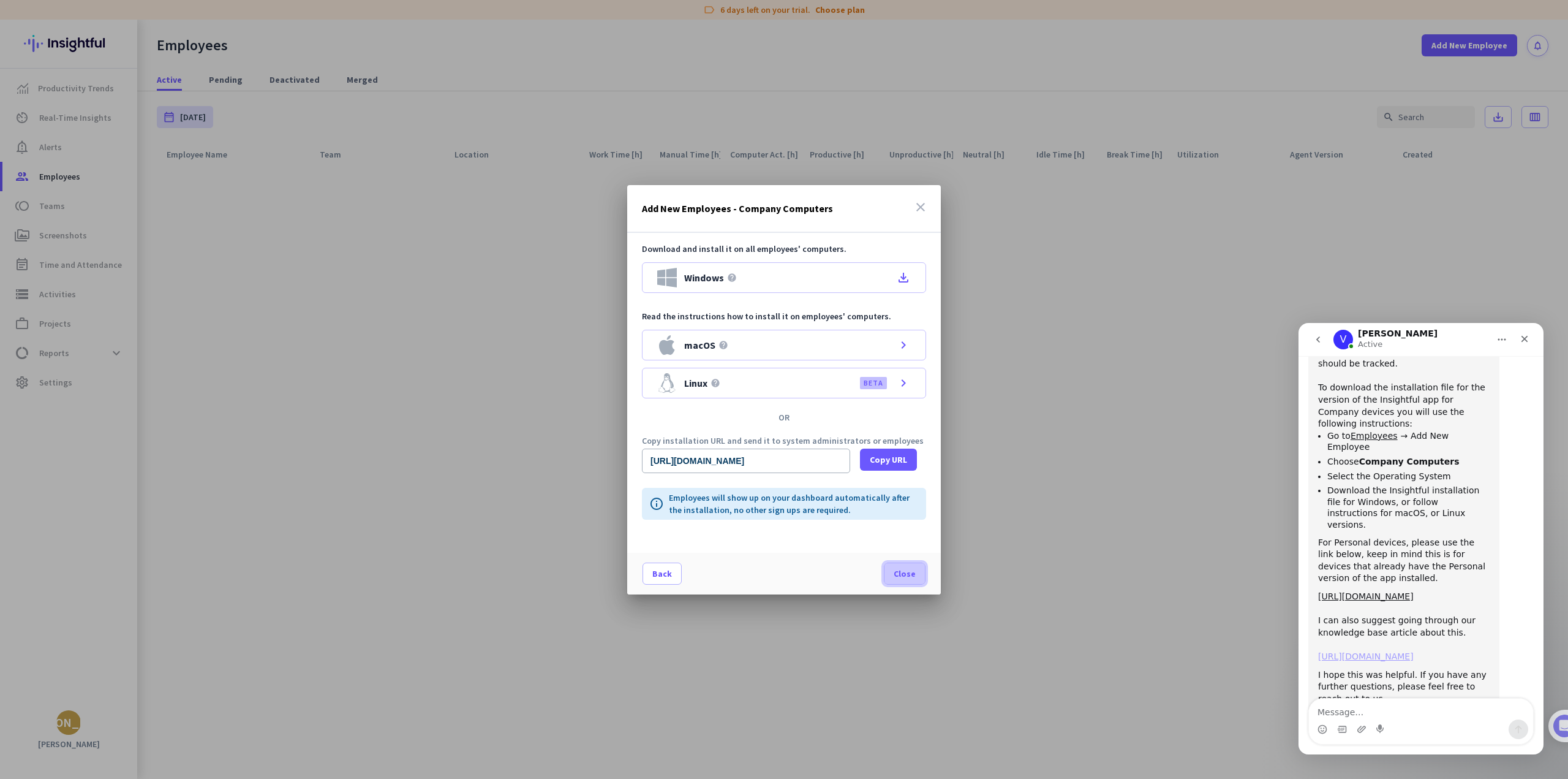
click at [897, 583] on span at bounding box center [905, 573] width 40 height 29
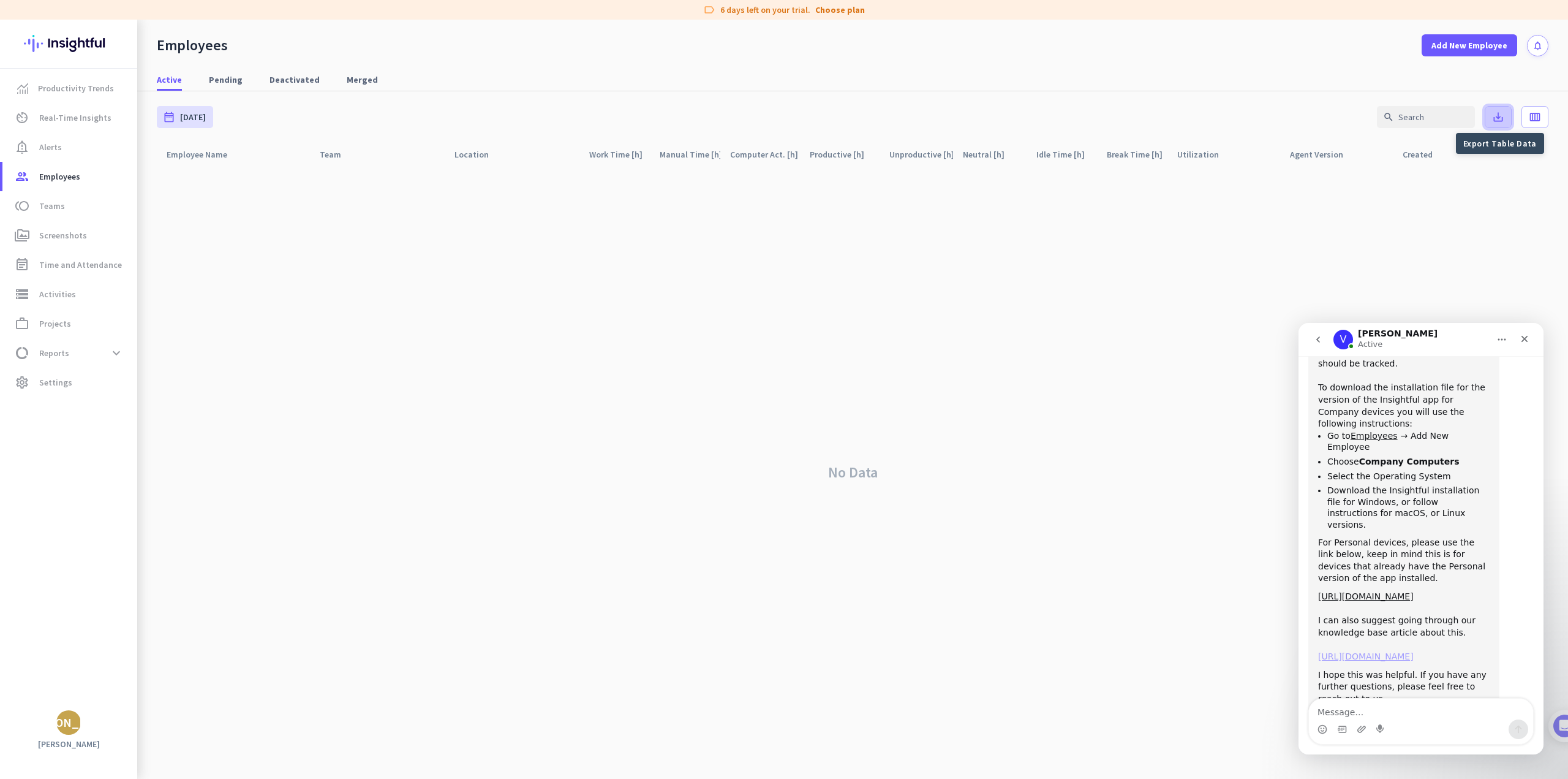
click at [1506, 111] on span at bounding box center [1498, 117] width 26 height 29
click at [1436, 192] on div "No Data" at bounding box center [852, 473] width 1392 height 613
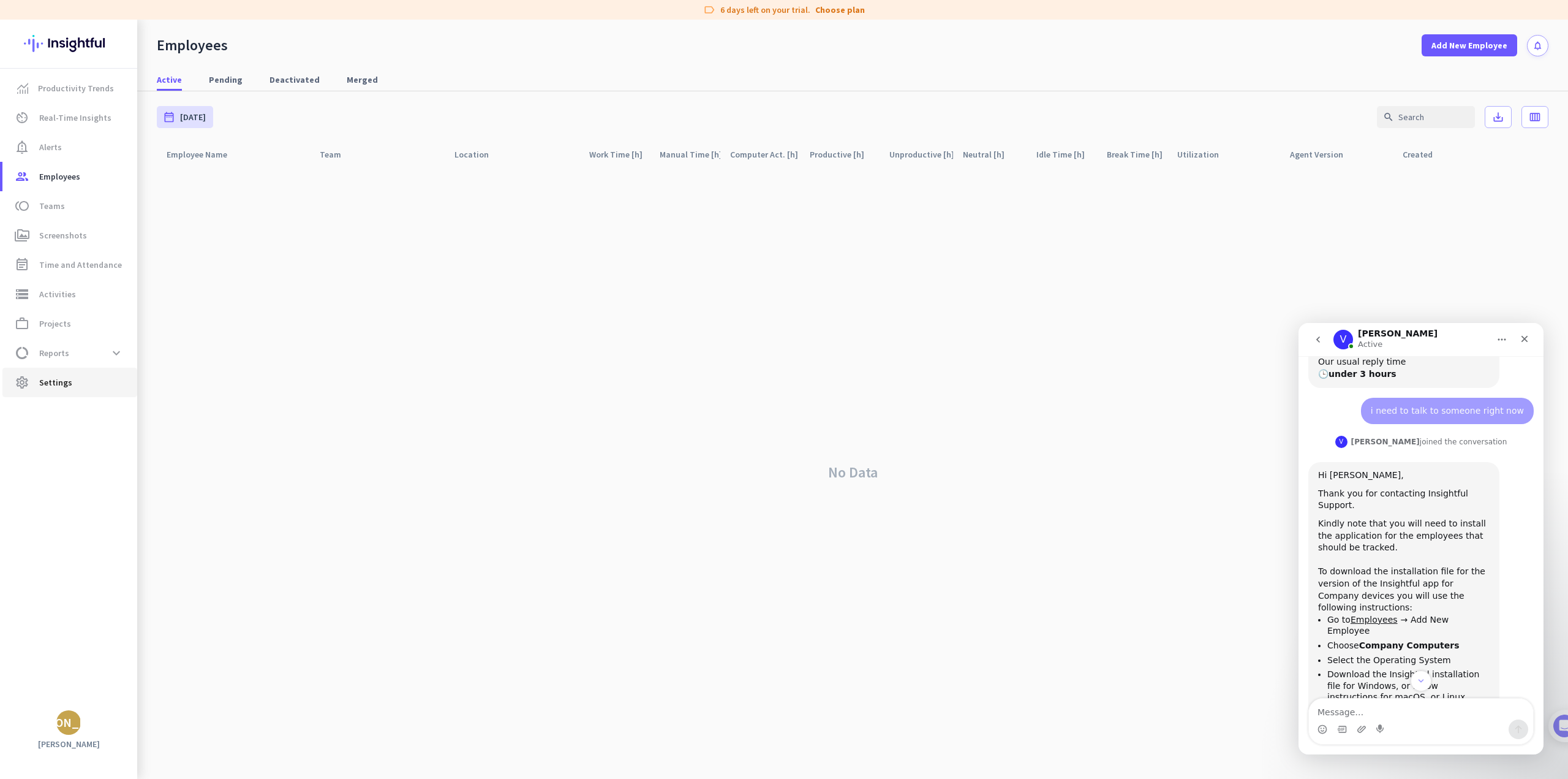
click at [70, 384] on span "settings Settings" at bounding box center [70, 382] width 115 height 15
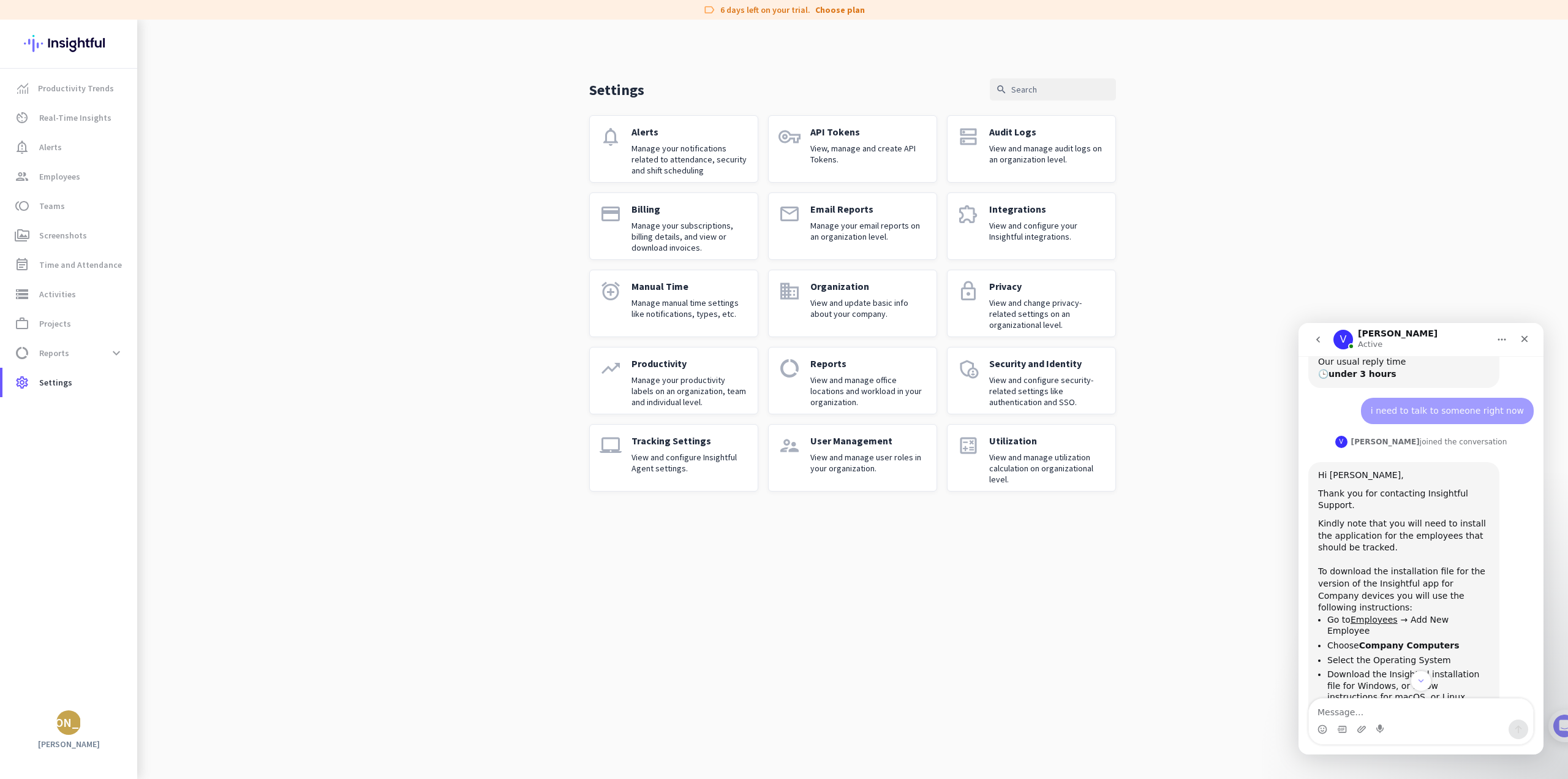
click at [672, 446] on p "Tracking Settings" at bounding box center [690, 441] width 116 height 12
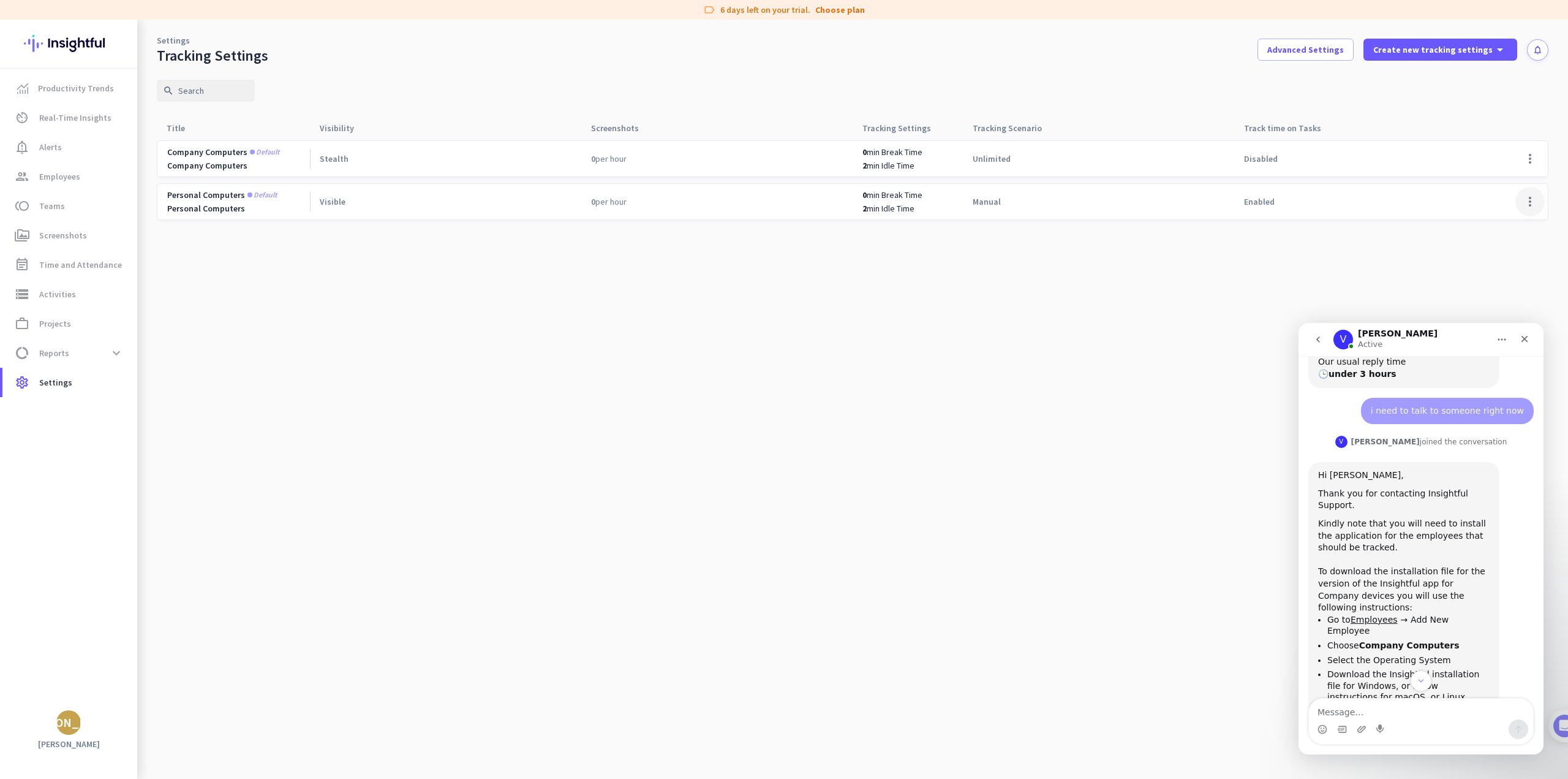
click at [1522, 200] on span at bounding box center [1530, 202] width 29 height 29
click at [1495, 228] on span "Edit" at bounding box center [1506, 227] width 59 height 12
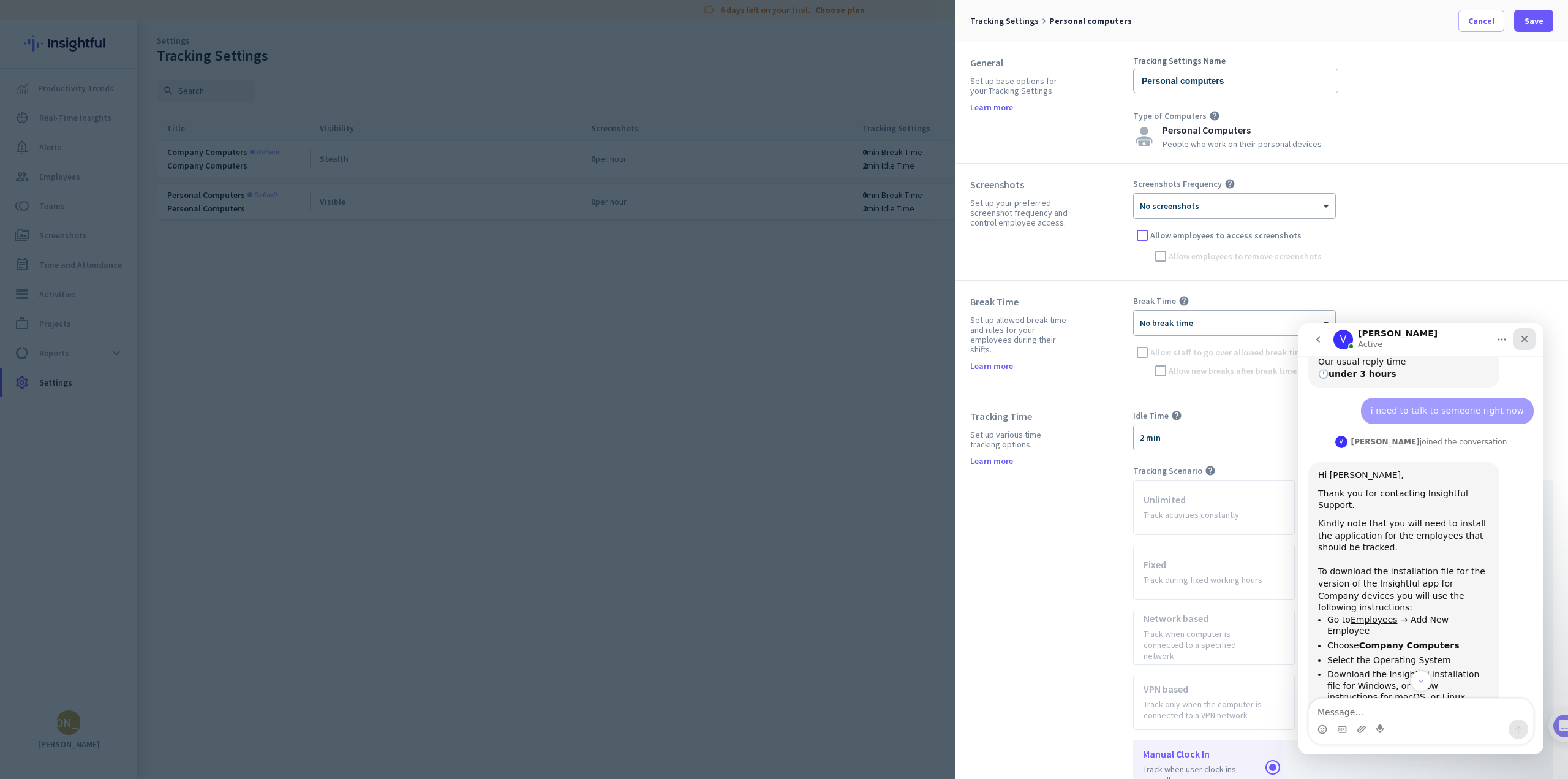
click at [1531, 343] on div "Close" at bounding box center [1525, 339] width 22 height 22
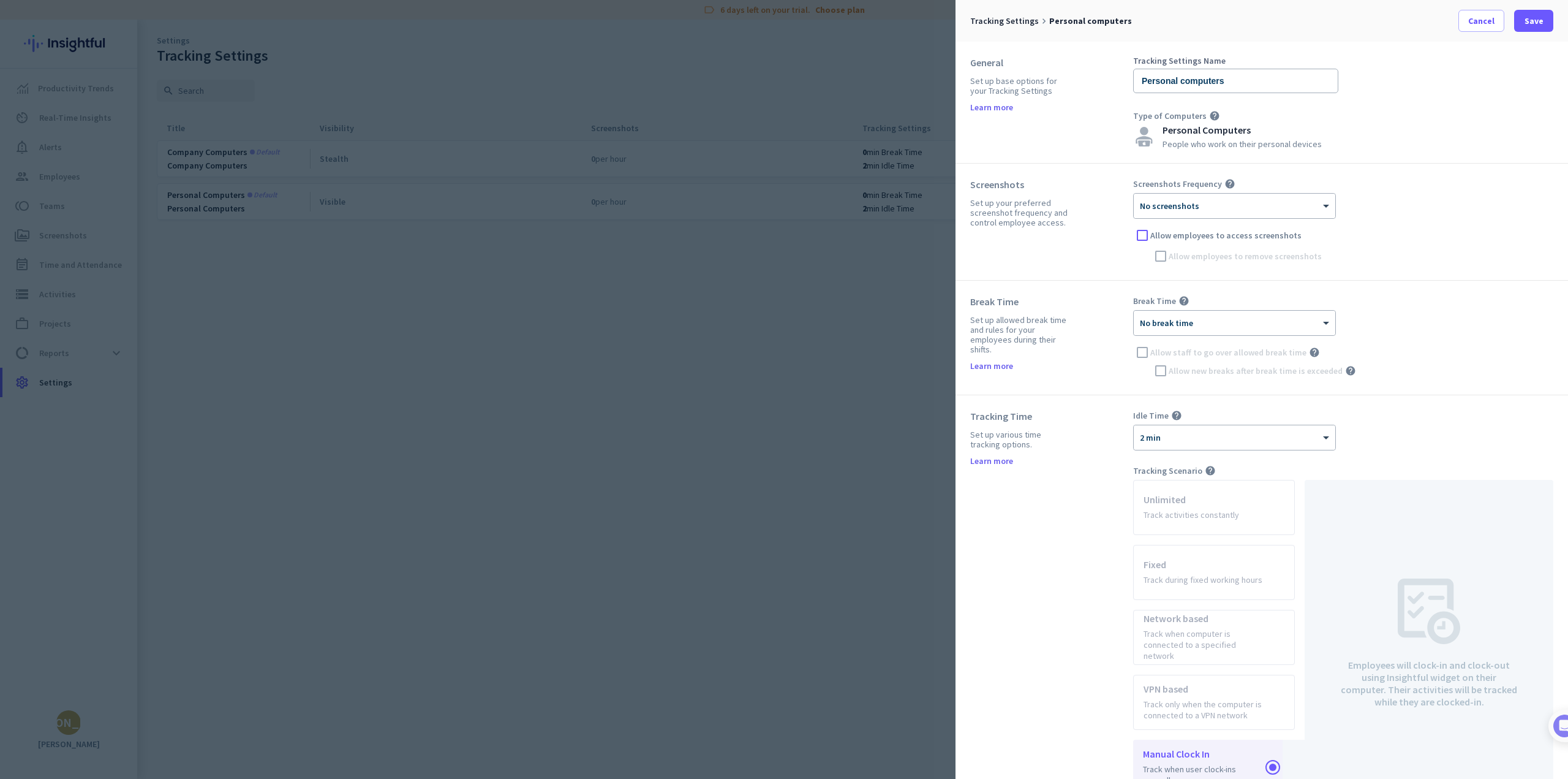
scroll to position [1069, 0]
click at [1474, 27] on span at bounding box center [1481, 21] width 45 height 29
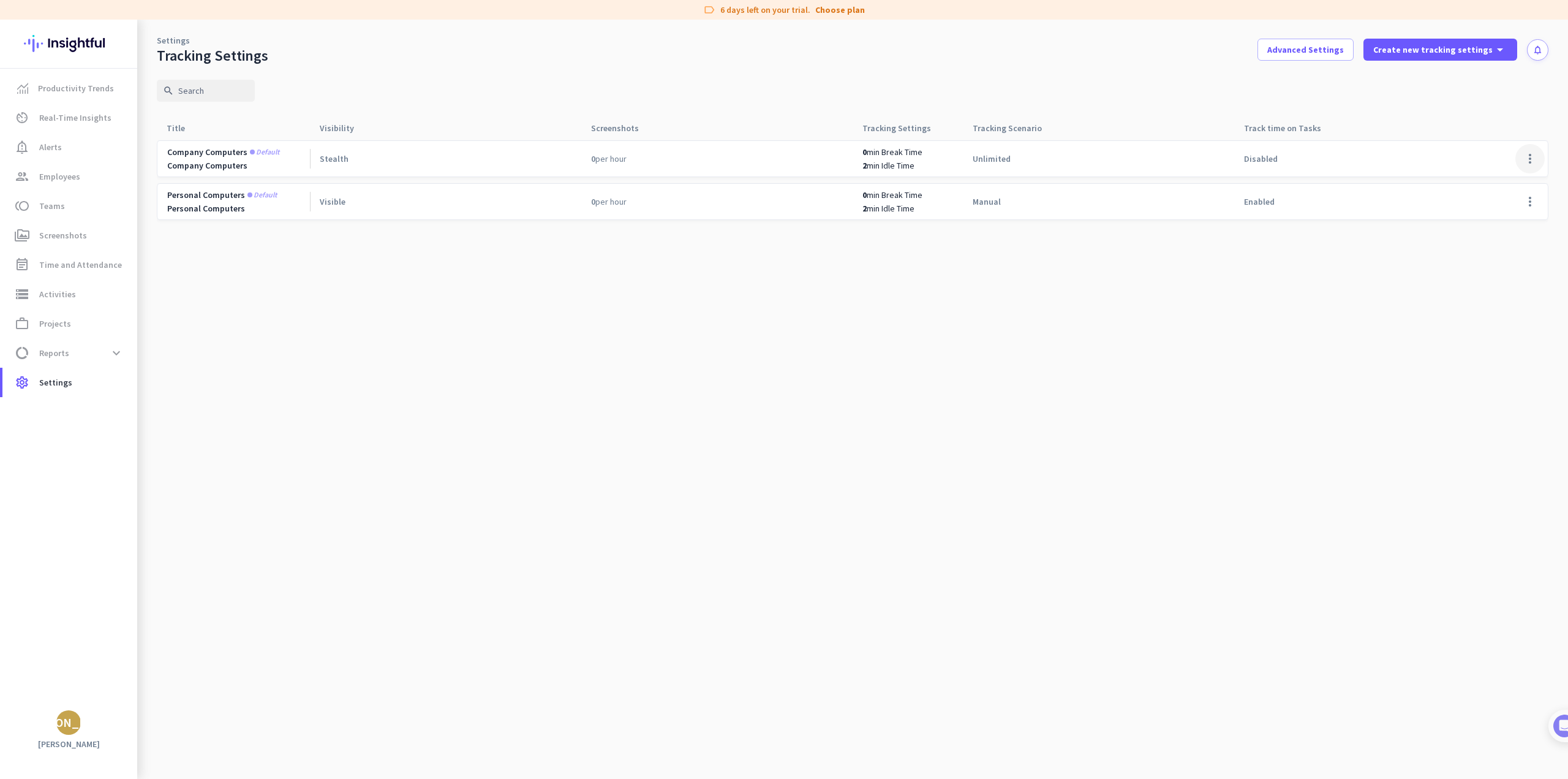
click at [1533, 155] on span at bounding box center [1530, 159] width 29 height 29
click at [1378, 276] on div at bounding box center [784, 389] width 1568 height 779
click at [1529, 159] on span at bounding box center [1530, 159] width 29 height 29
click at [1485, 185] on span "Edit" at bounding box center [1484, 184] width 15 height 11
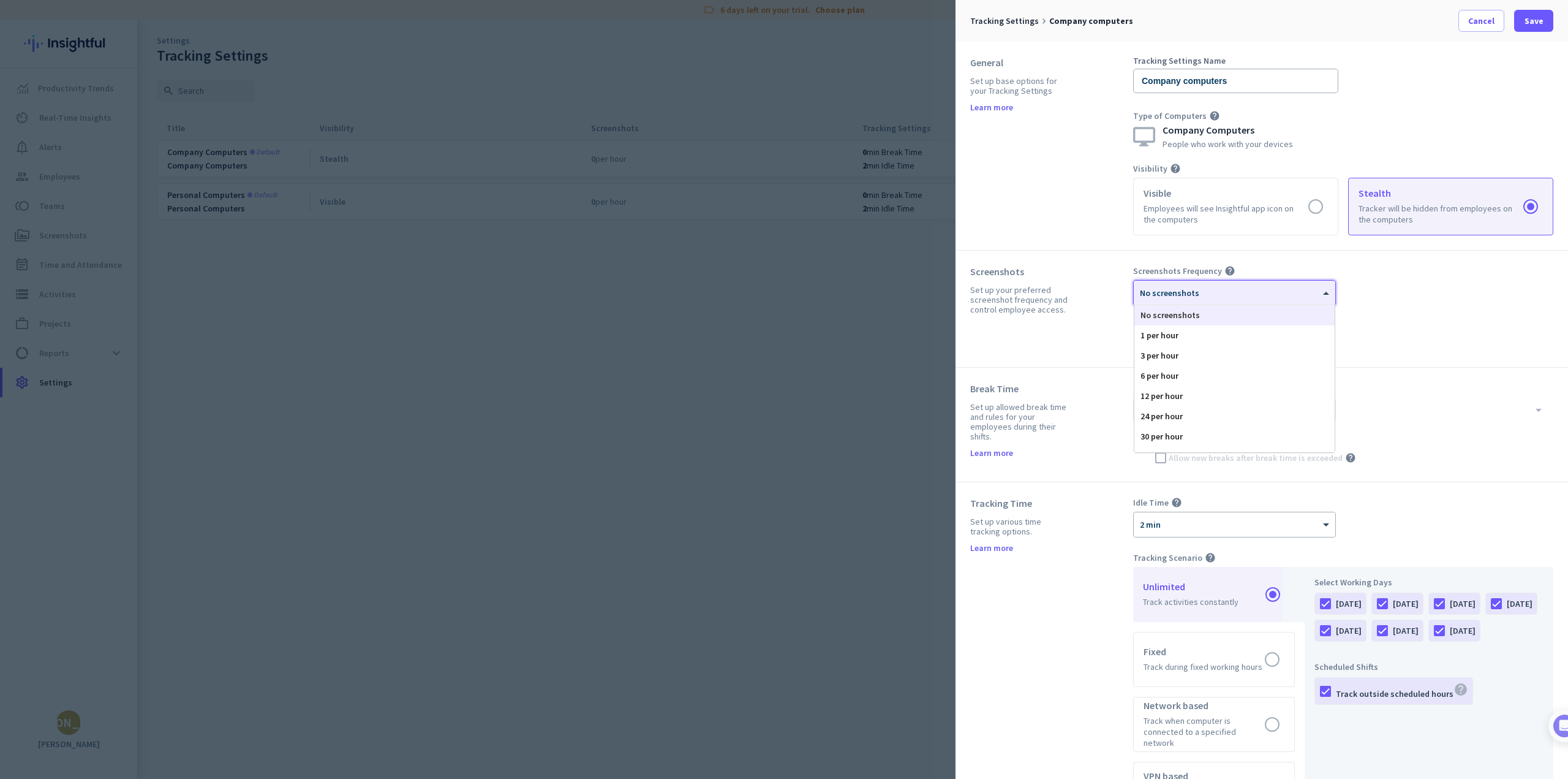
click at [1316, 292] on div at bounding box center [1235, 289] width 202 height 10
click at [1398, 305] on div "Screenshots Frequency help × No screenshots No screenshots 1 per hour 3 per hou…" at bounding box center [1343, 309] width 420 height 87
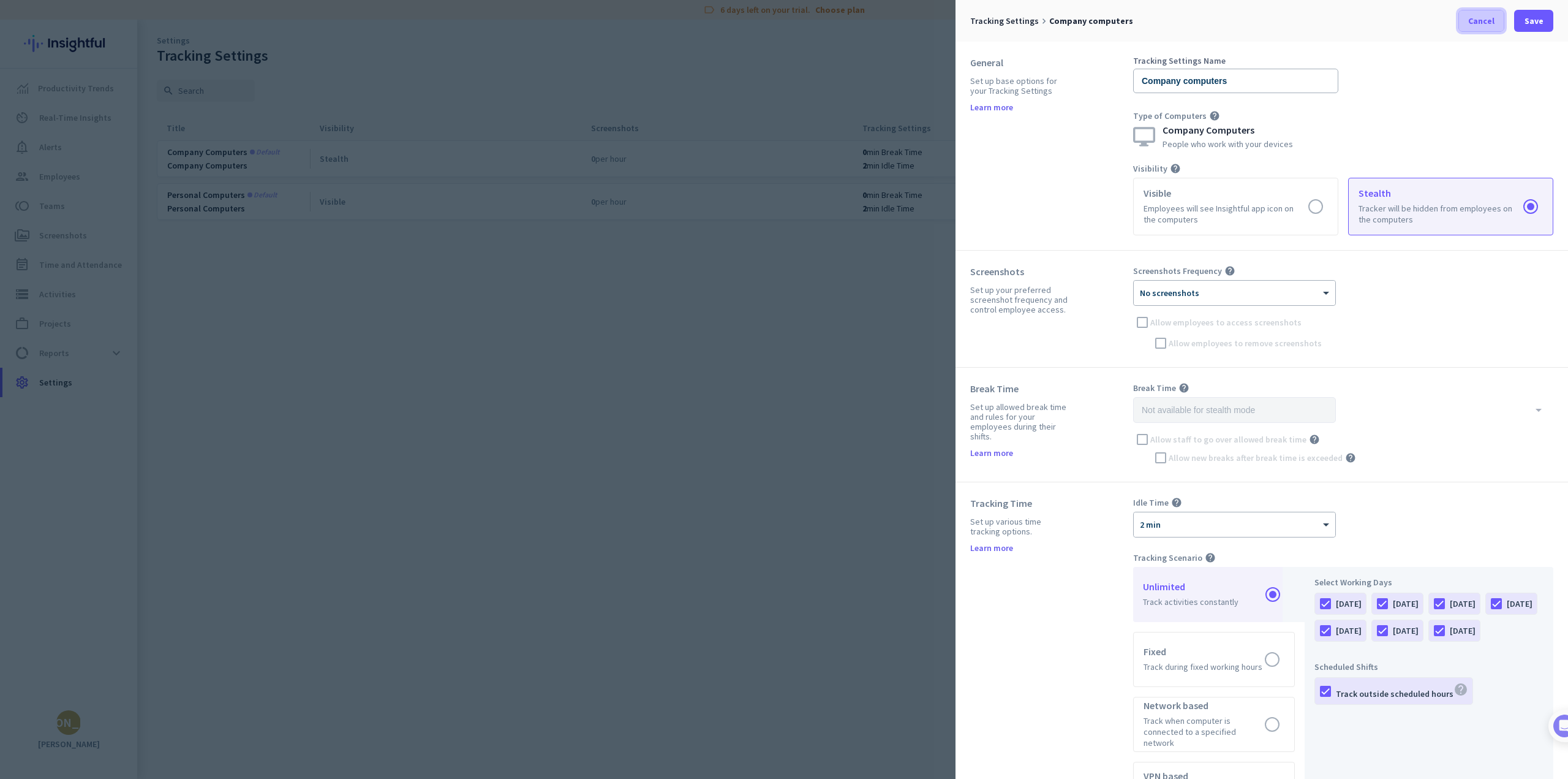
click at [1484, 14] on span at bounding box center [1481, 21] width 45 height 29
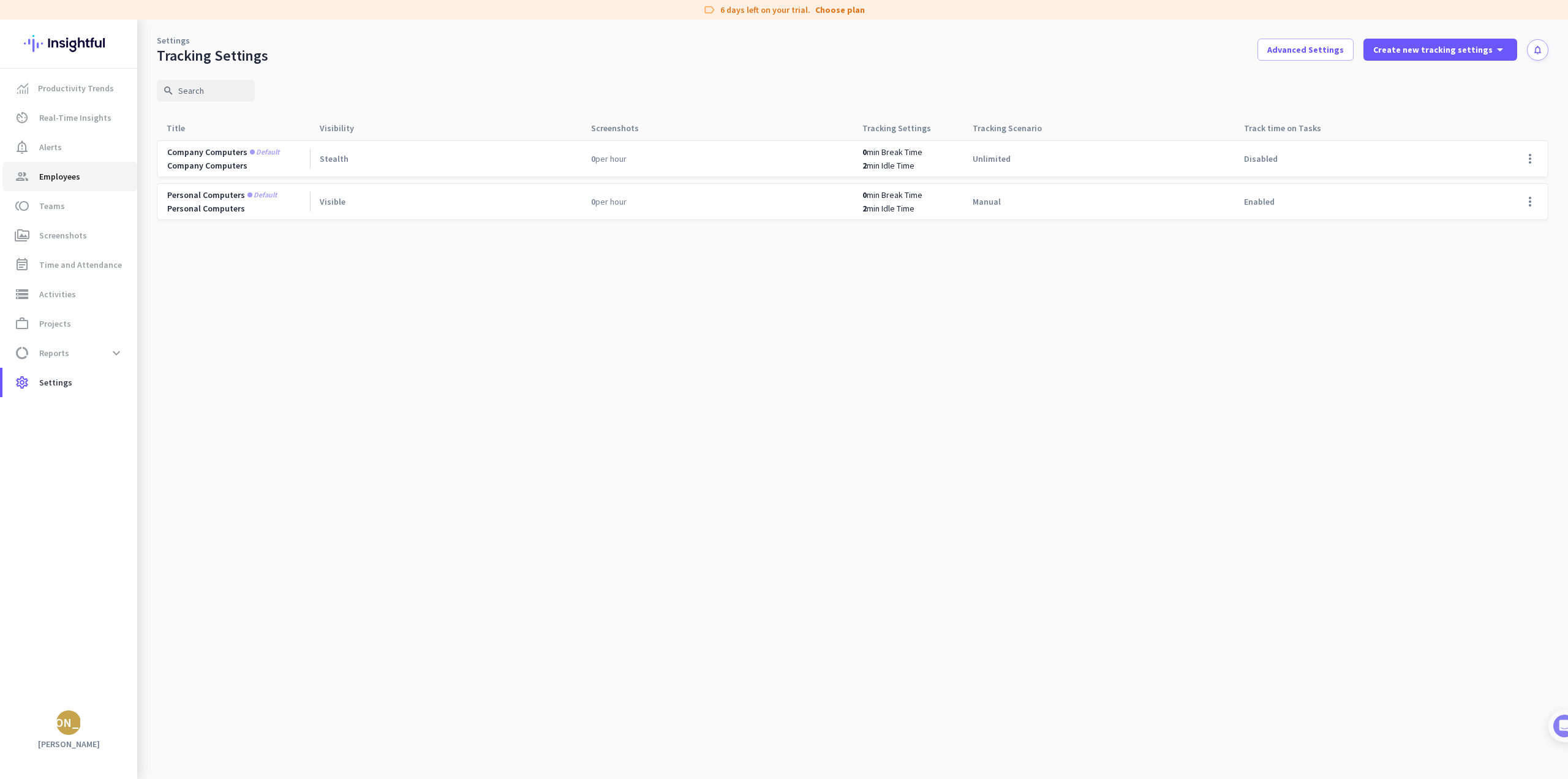
click at [57, 178] on span "Employees" at bounding box center [60, 176] width 41 height 15
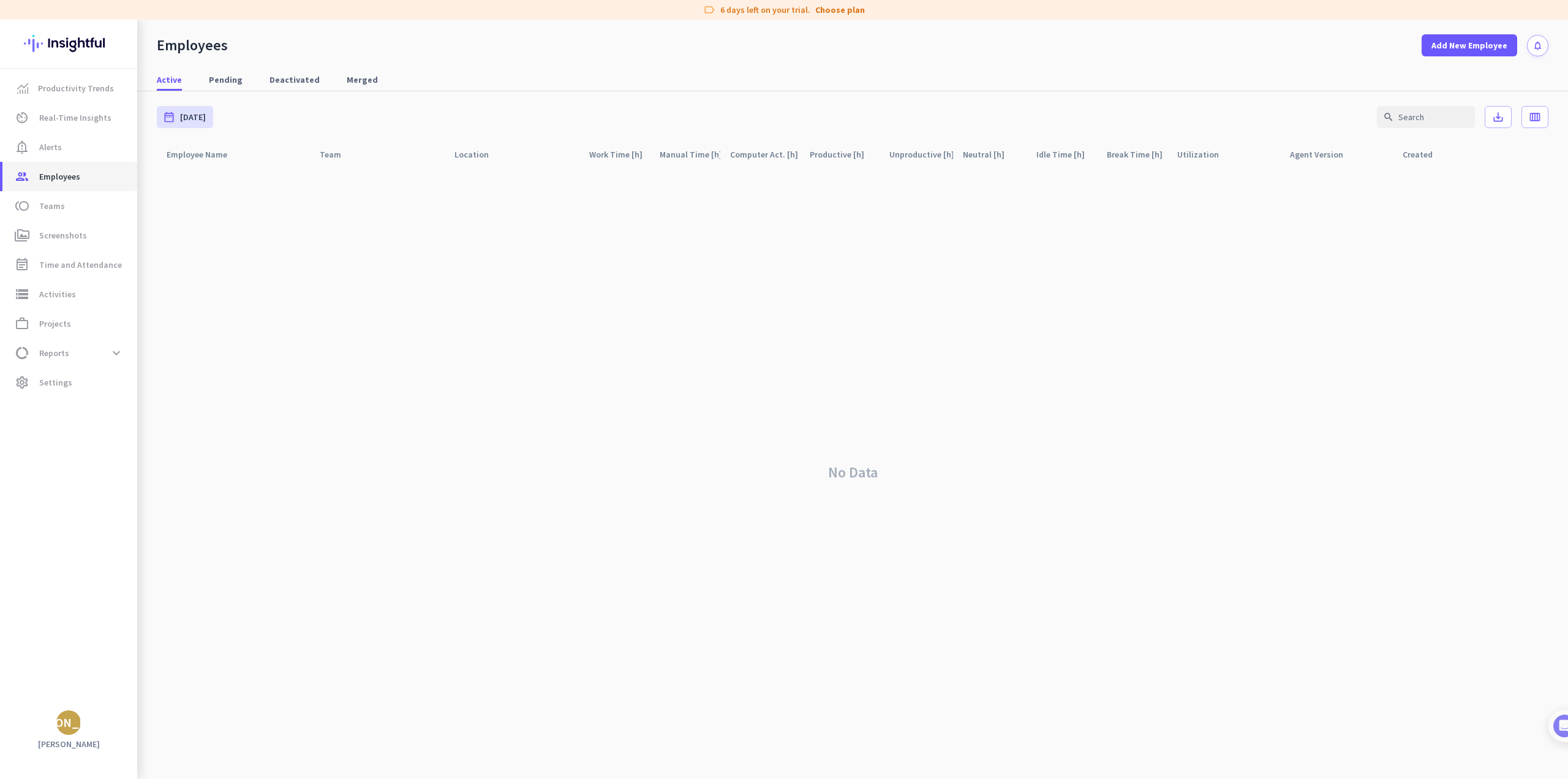
scroll to position [1116, 0]
click at [78, 97] on link "Productivity Trends" at bounding box center [70, 88] width 135 height 29
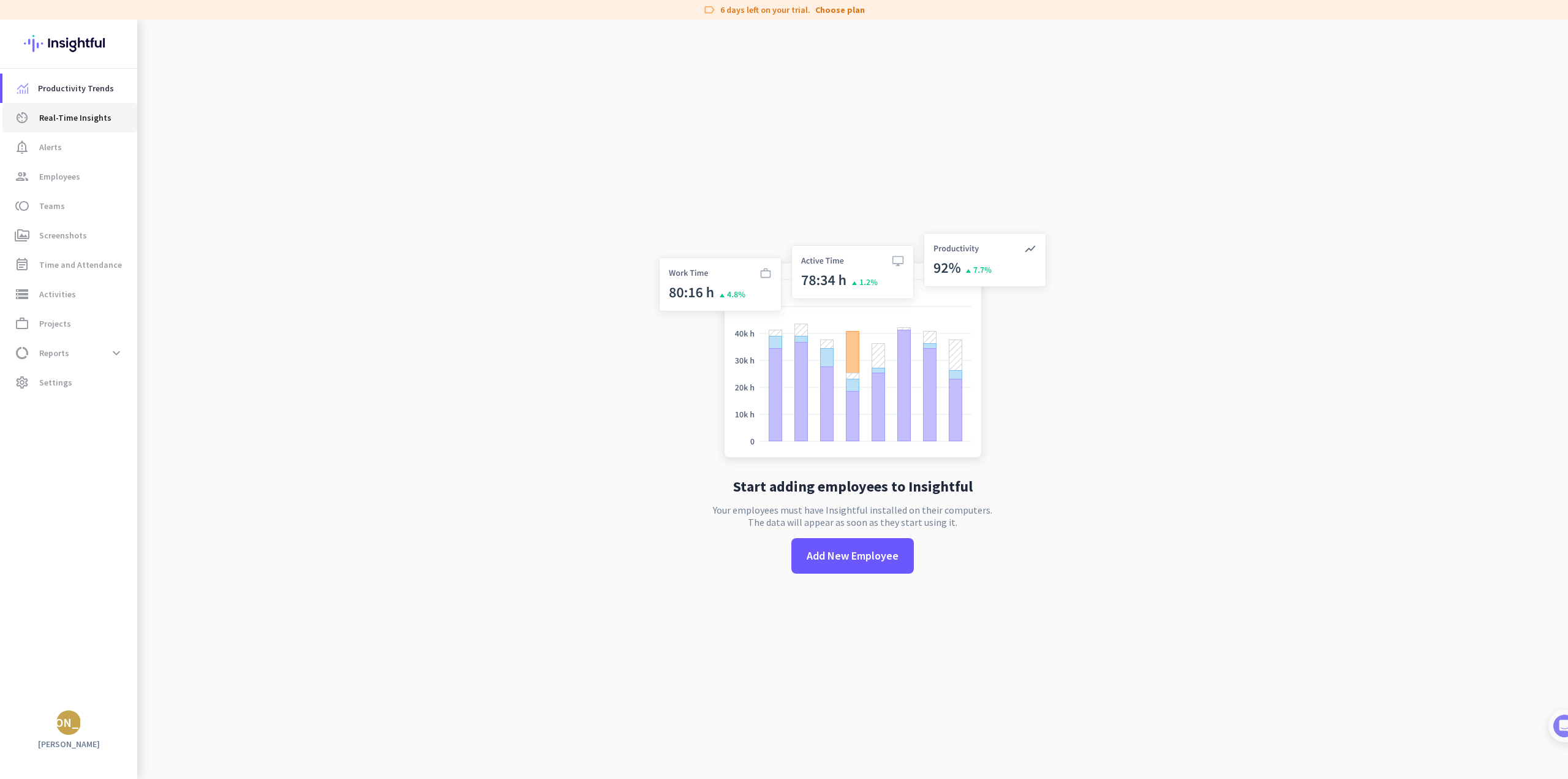
click at [69, 116] on span "Real-Time Insights" at bounding box center [75, 118] width 72 height 15
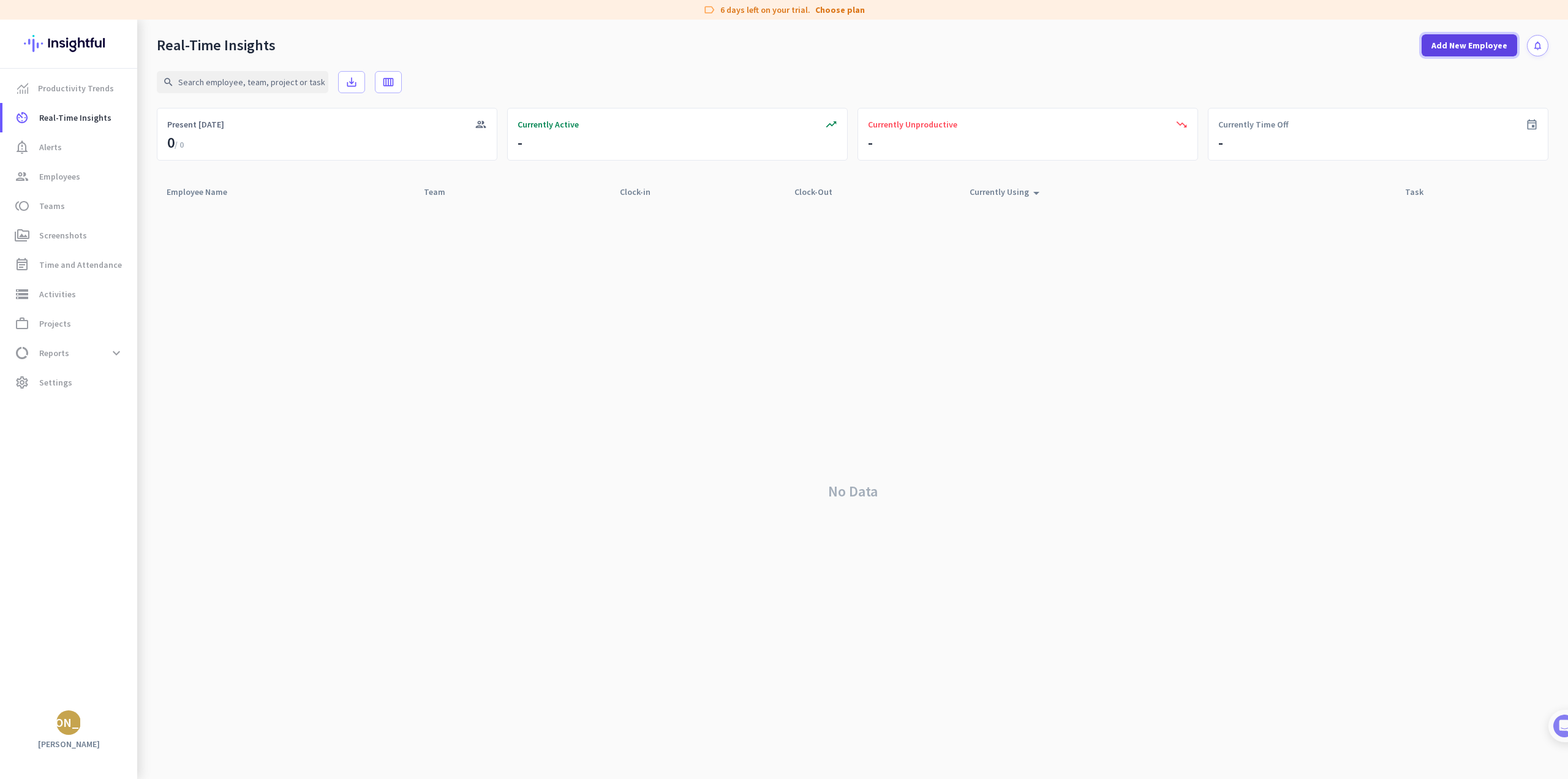
click at [1450, 46] on span "Add New Employee" at bounding box center [1470, 46] width 76 height 12
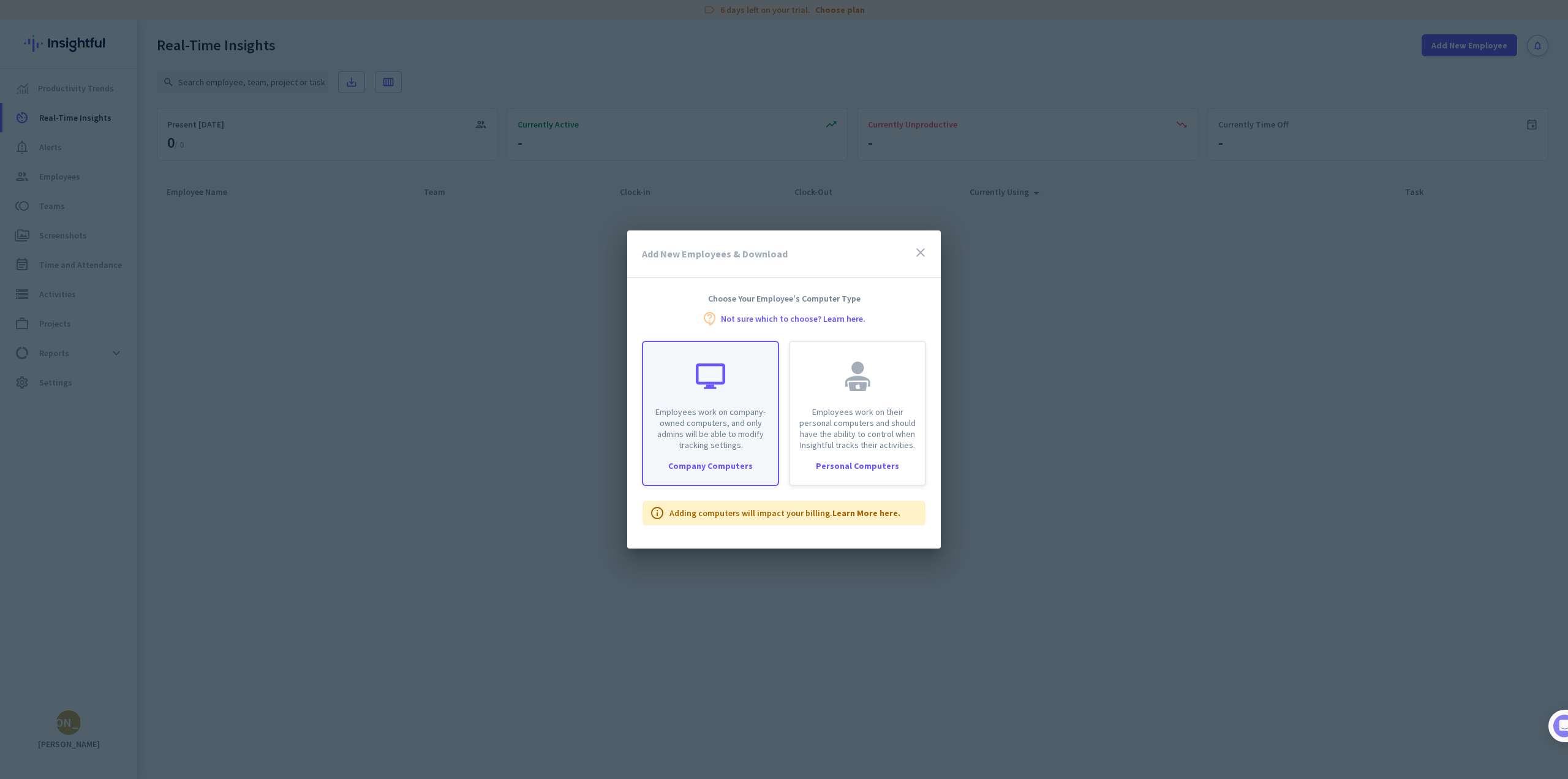
click at [716, 457] on div "Employees work on company-owned computers, and only admins will be able to modi…" at bounding box center [710, 413] width 137 height 145
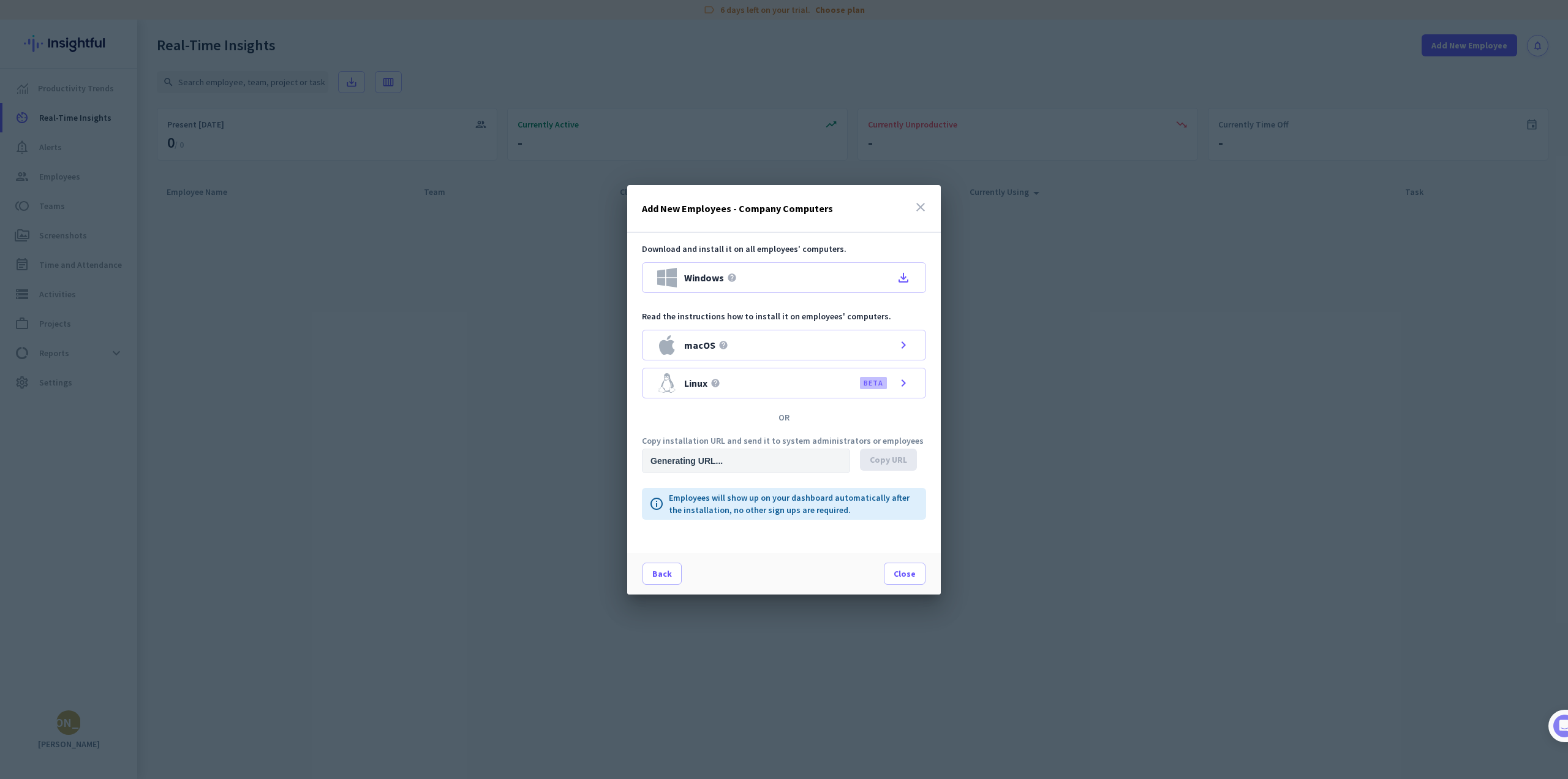
type input "[URL][DOMAIN_NAME]"
click at [884, 461] on span "Copy URL" at bounding box center [889, 460] width 37 height 12
